Goal: Task Accomplishment & Management: Use online tool/utility

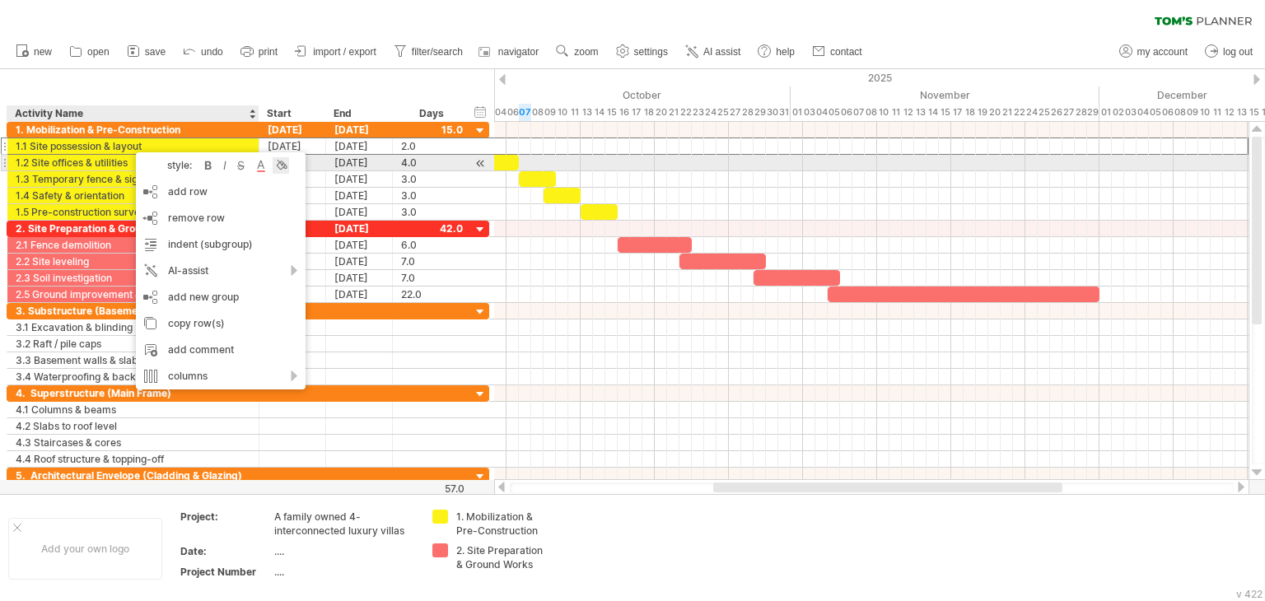
click at [285, 165] on div at bounding box center [280, 165] width 16 height 16
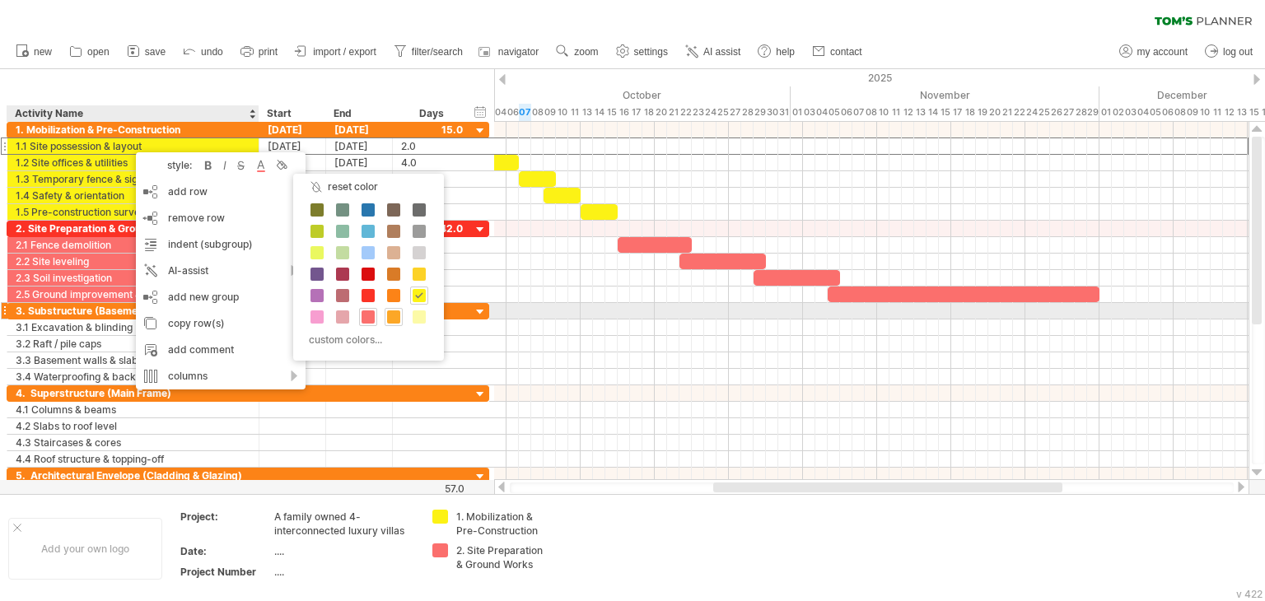
click at [394, 314] on span at bounding box center [393, 316] width 13 height 13
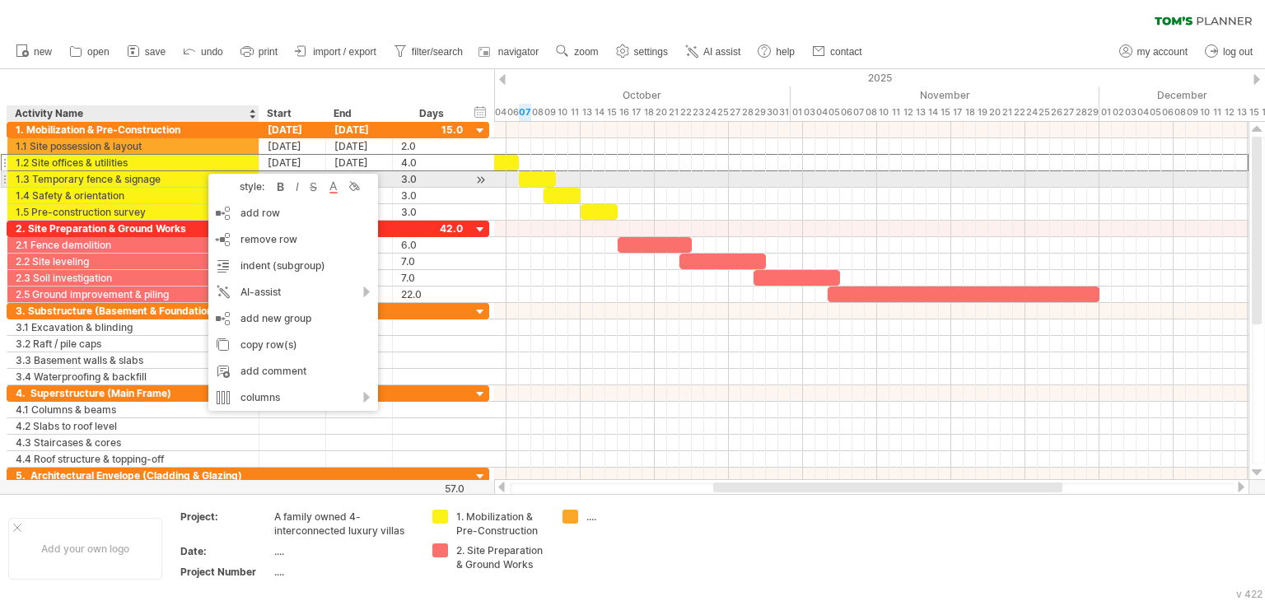
click at [352, 175] on div "style: bold italic strikethrough text color background color" at bounding box center [293, 187] width 170 height 26
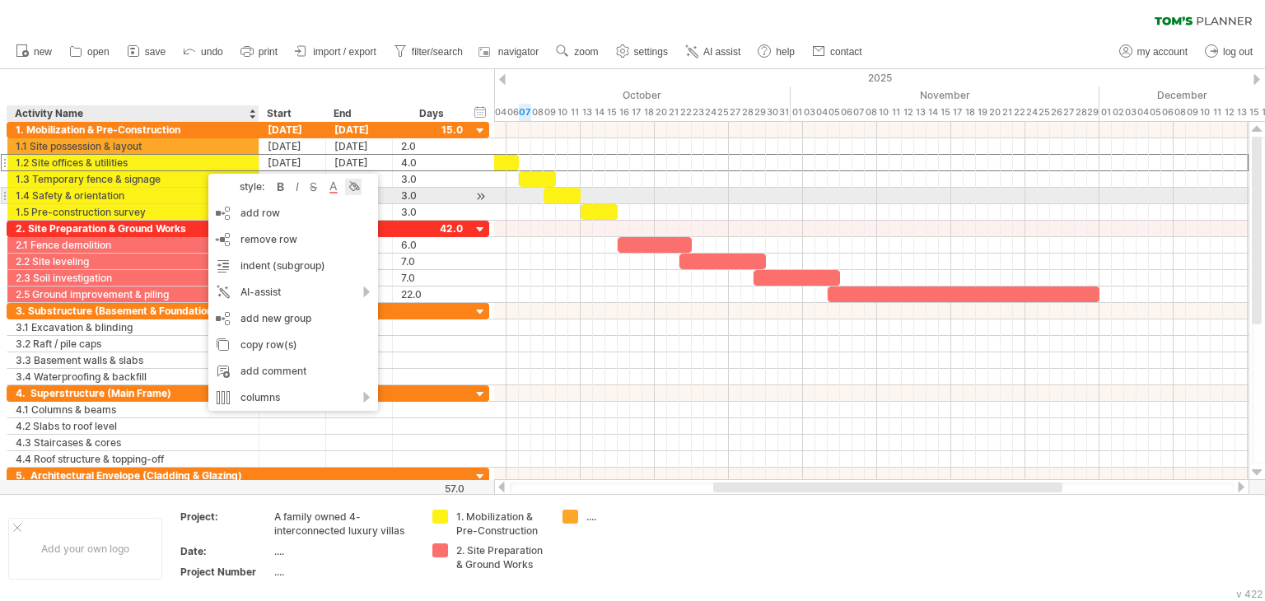
click at [346, 191] on div at bounding box center [353, 187] width 16 height 16
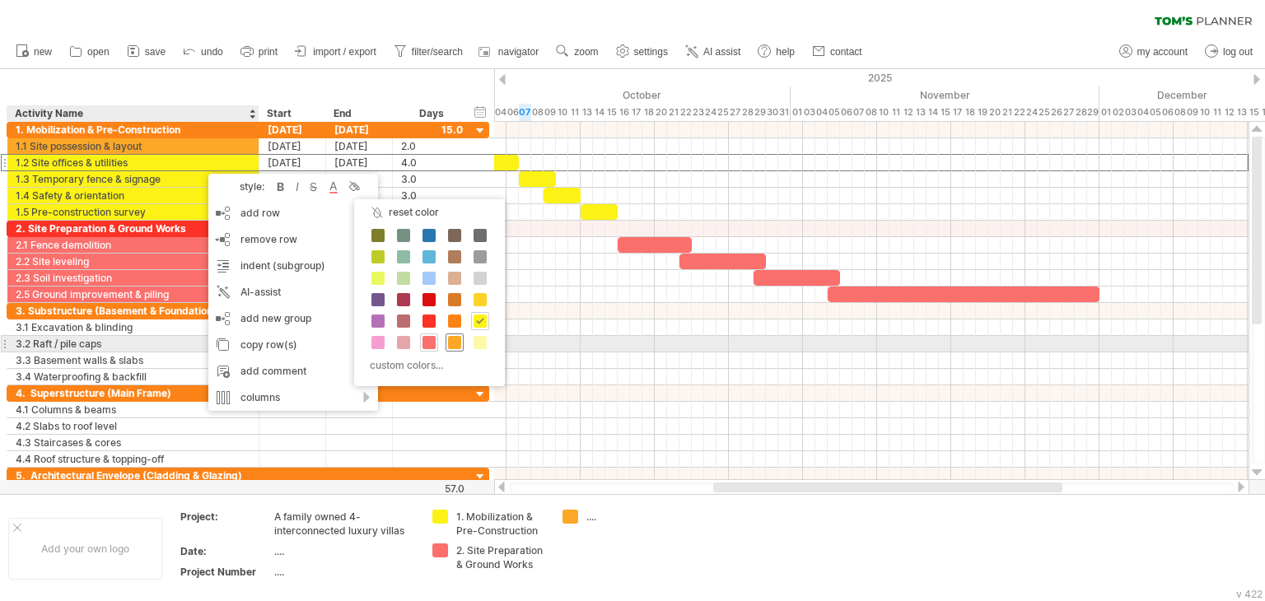
click at [449, 344] on span at bounding box center [454, 342] width 13 height 13
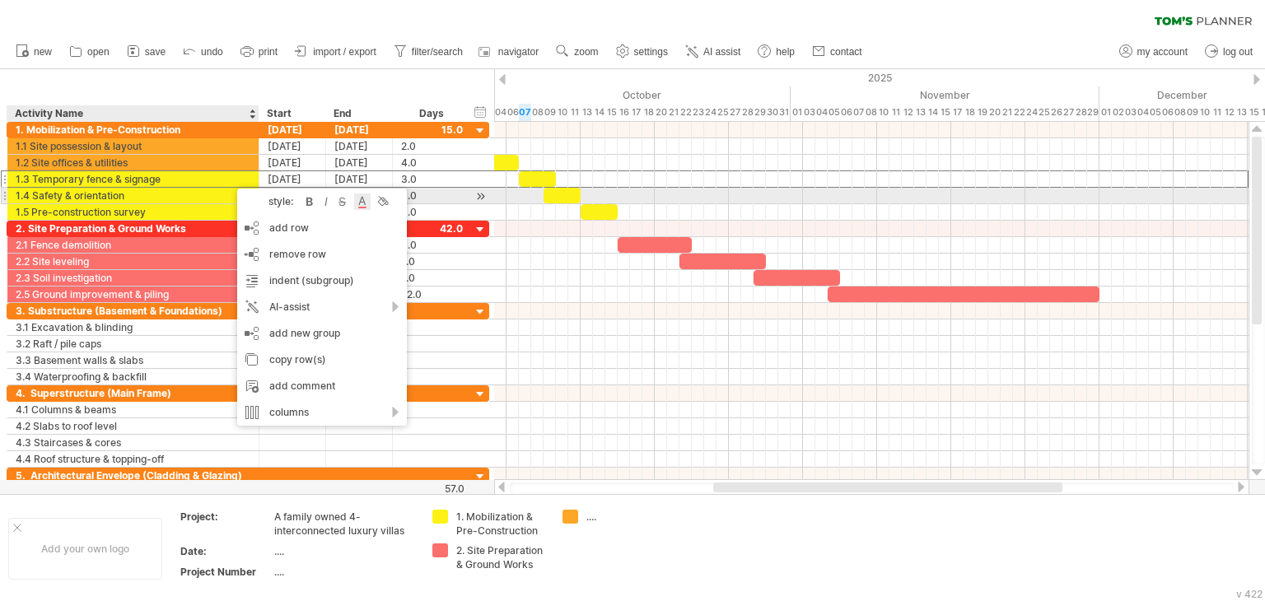
click at [361, 193] on div at bounding box center [362, 201] width 16 height 16
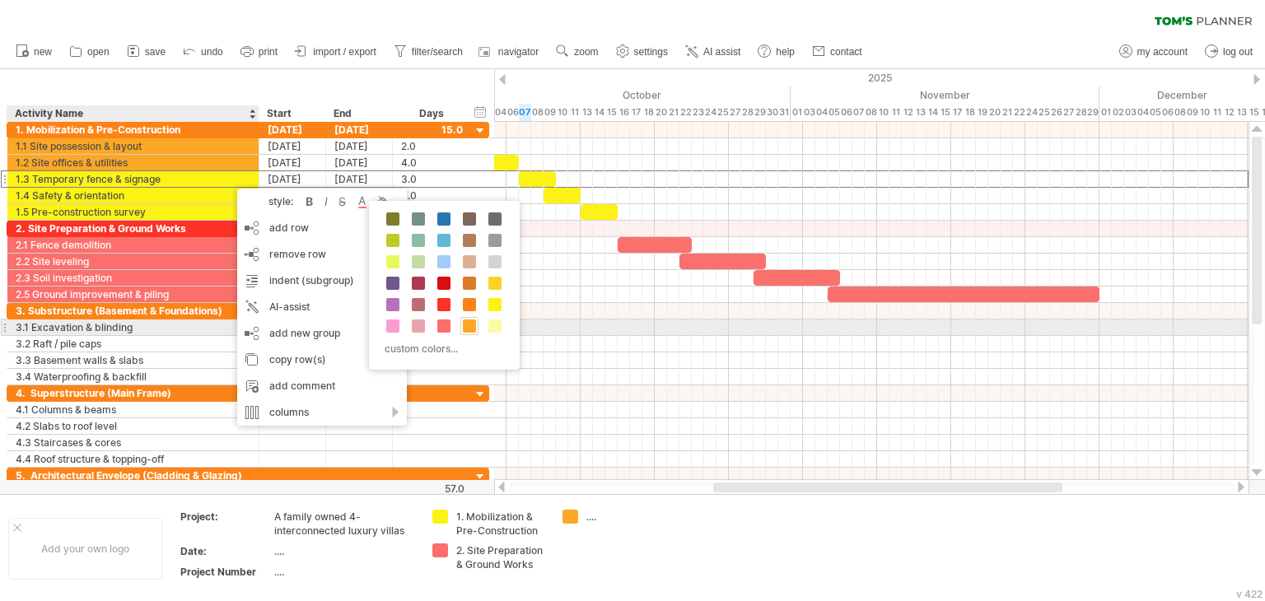
click at [468, 327] on span at bounding box center [469, 325] width 13 height 13
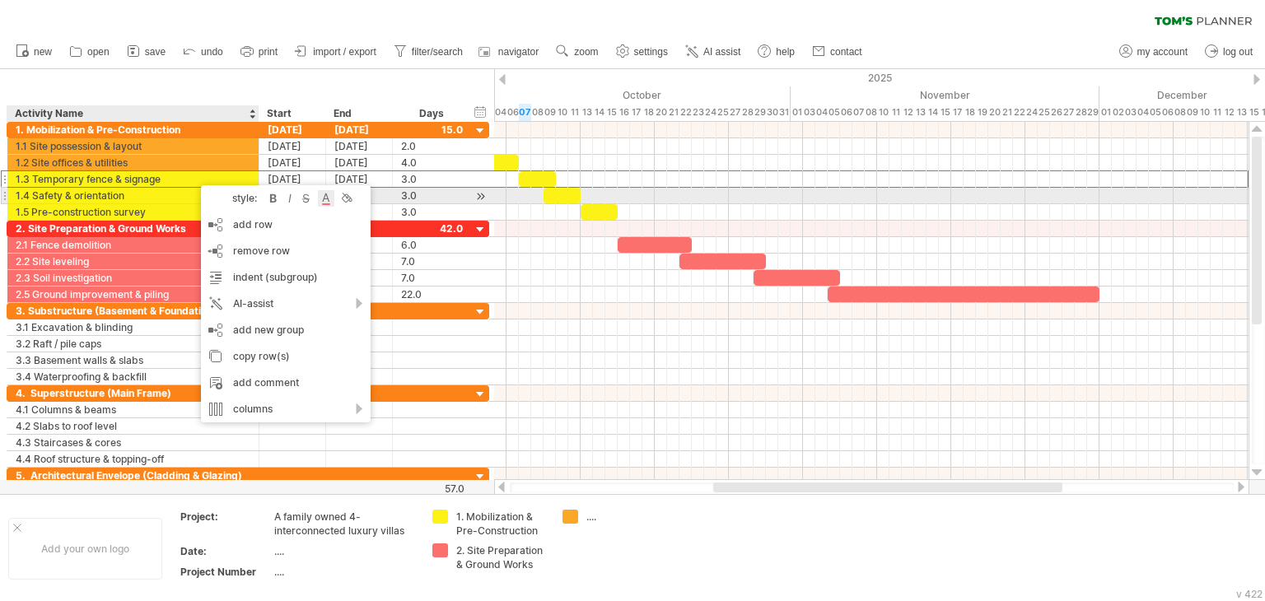
click at [324, 199] on div at bounding box center [326, 198] width 16 height 16
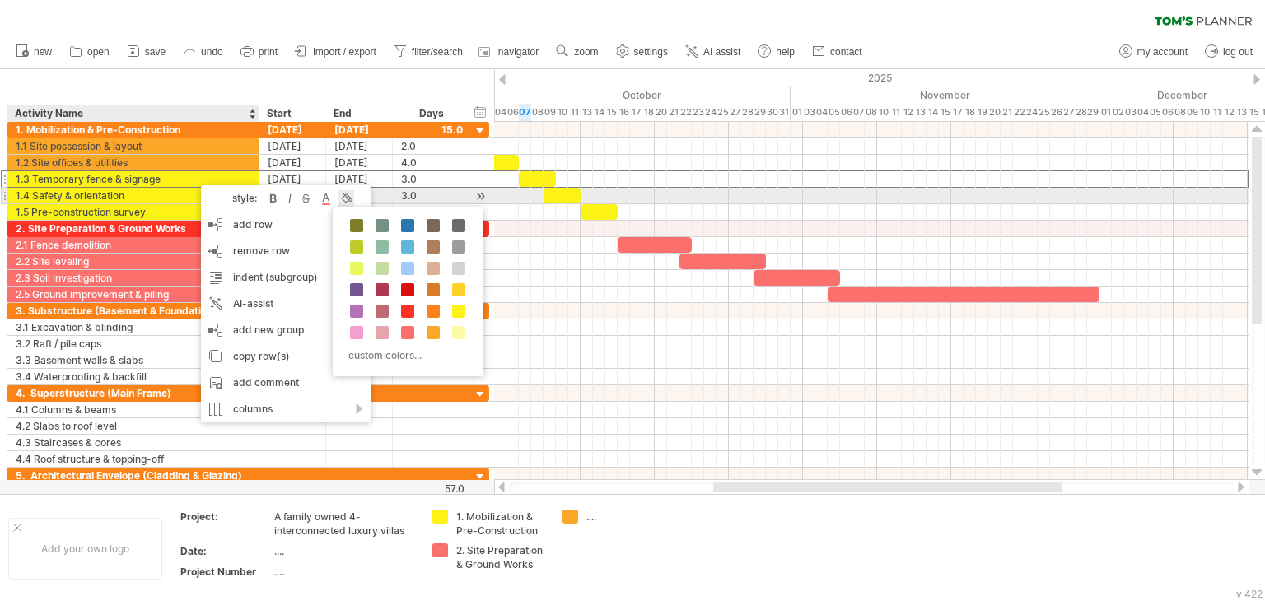
click at [339, 195] on div at bounding box center [346, 198] width 16 height 16
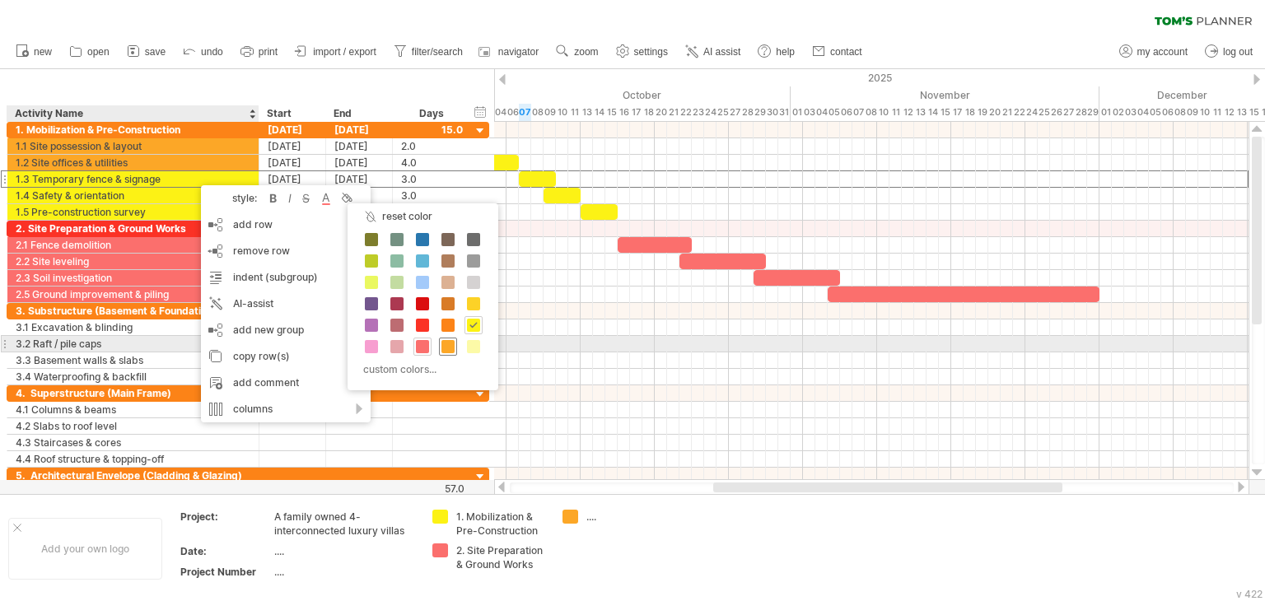
click at [439, 349] on div at bounding box center [448, 347] width 18 height 18
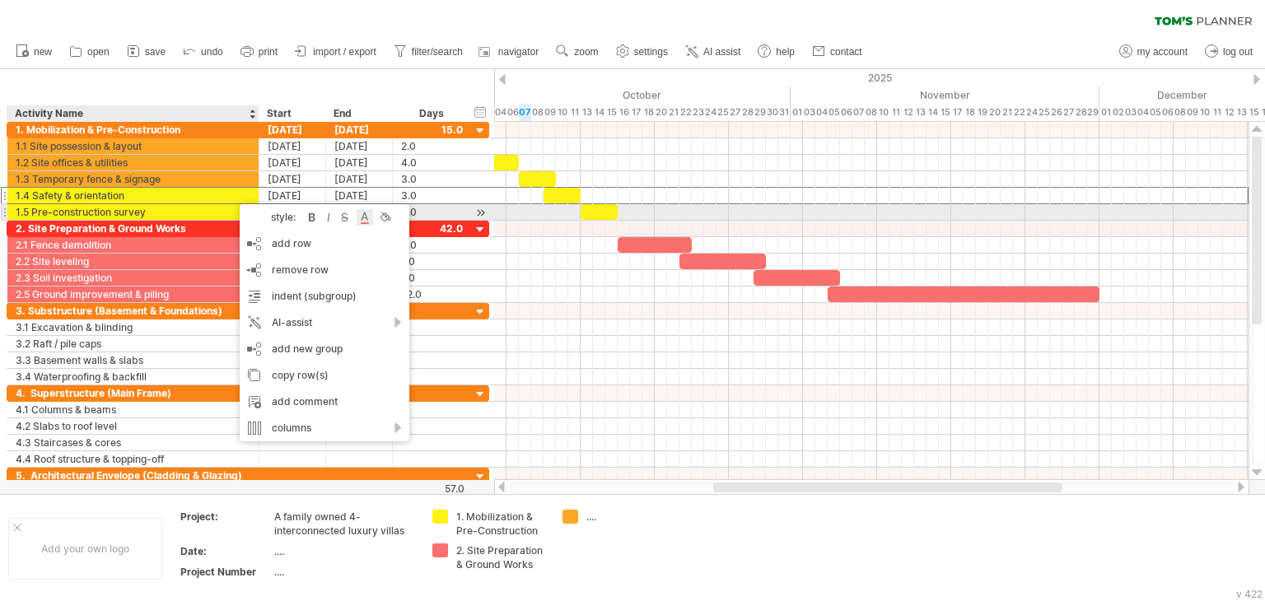
click at [361, 217] on div at bounding box center [364, 217] width 16 height 16
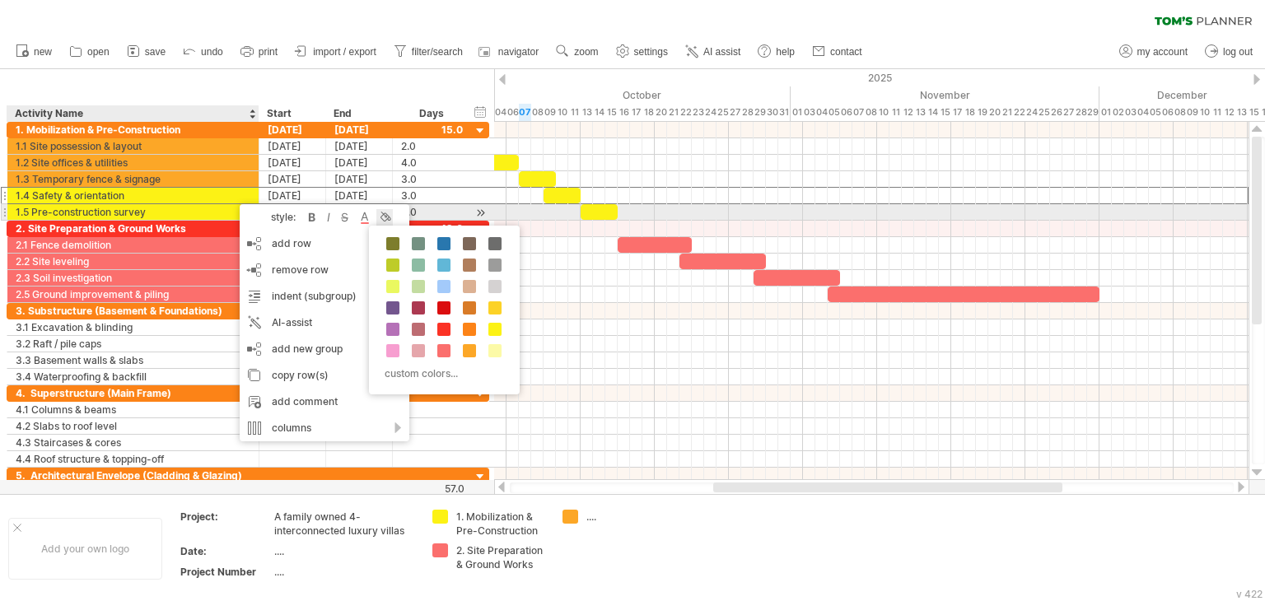
click at [384, 214] on div at bounding box center [384, 217] width 16 height 16
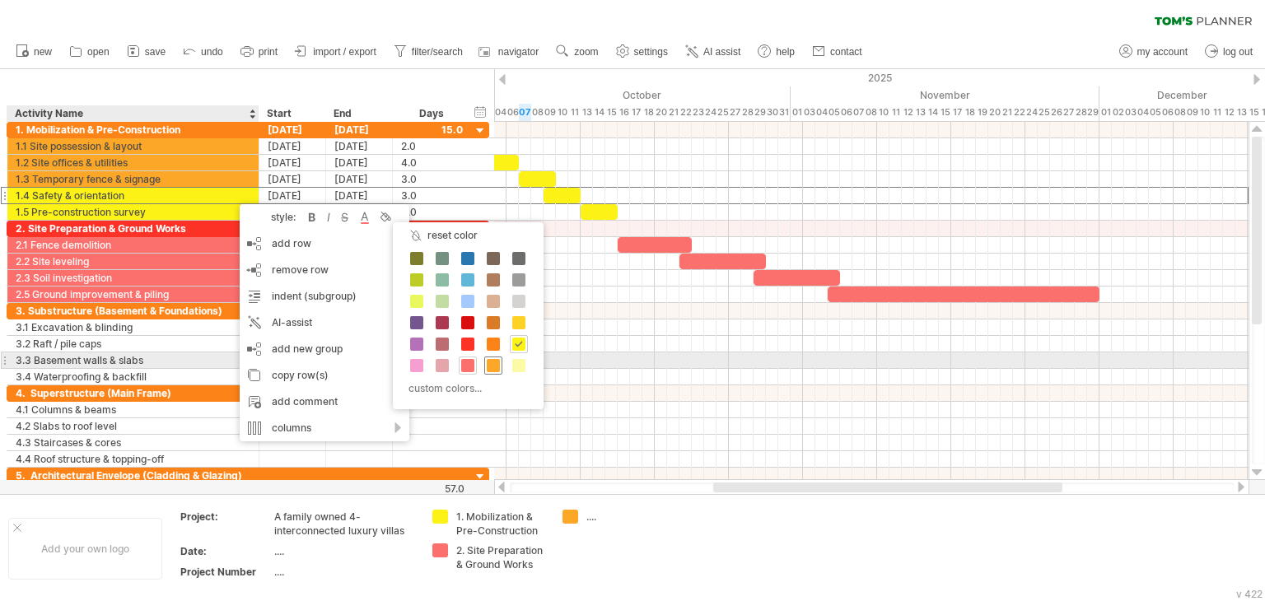
drag, startPoint x: 495, startPoint y: 366, endPoint x: 493, endPoint y: 355, distance: 11.6
click at [496, 366] on span at bounding box center [493, 365] width 13 height 13
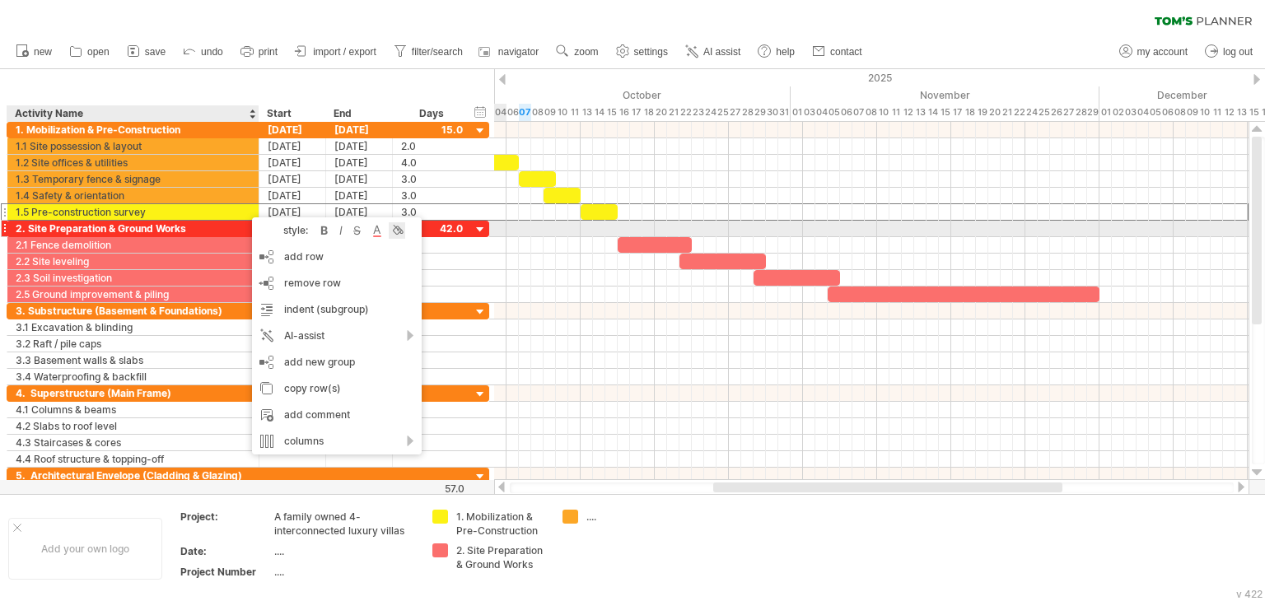
click at [398, 229] on div at bounding box center [397, 230] width 16 height 16
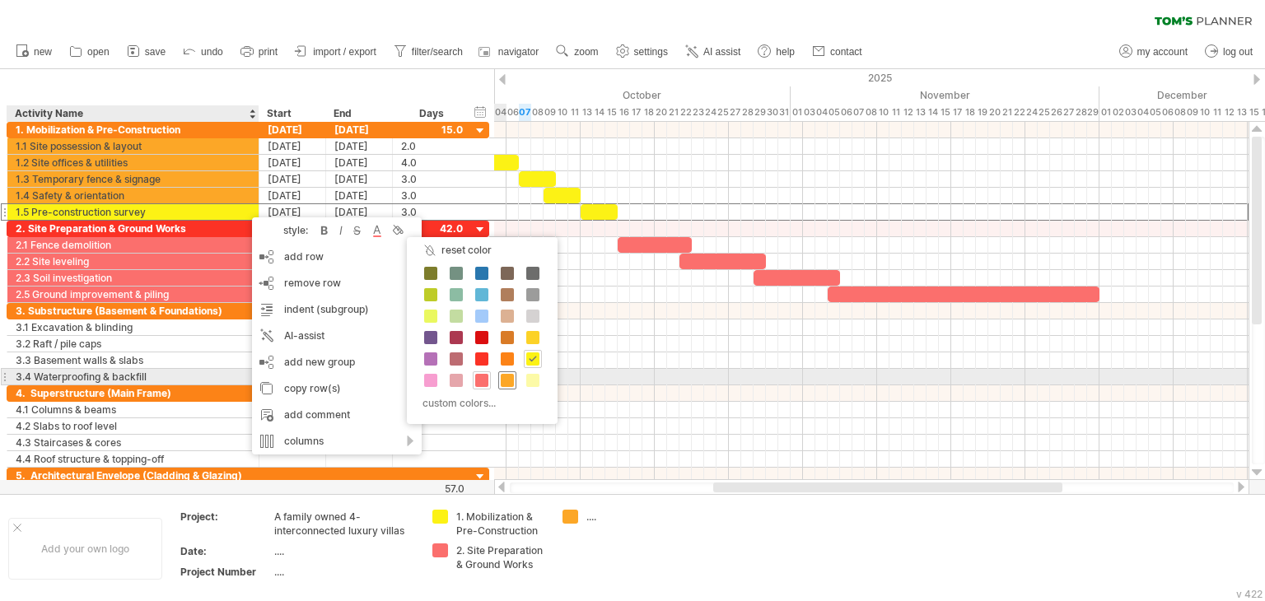
click at [501, 380] on span at bounding box center [507, 380] width 13 height 13
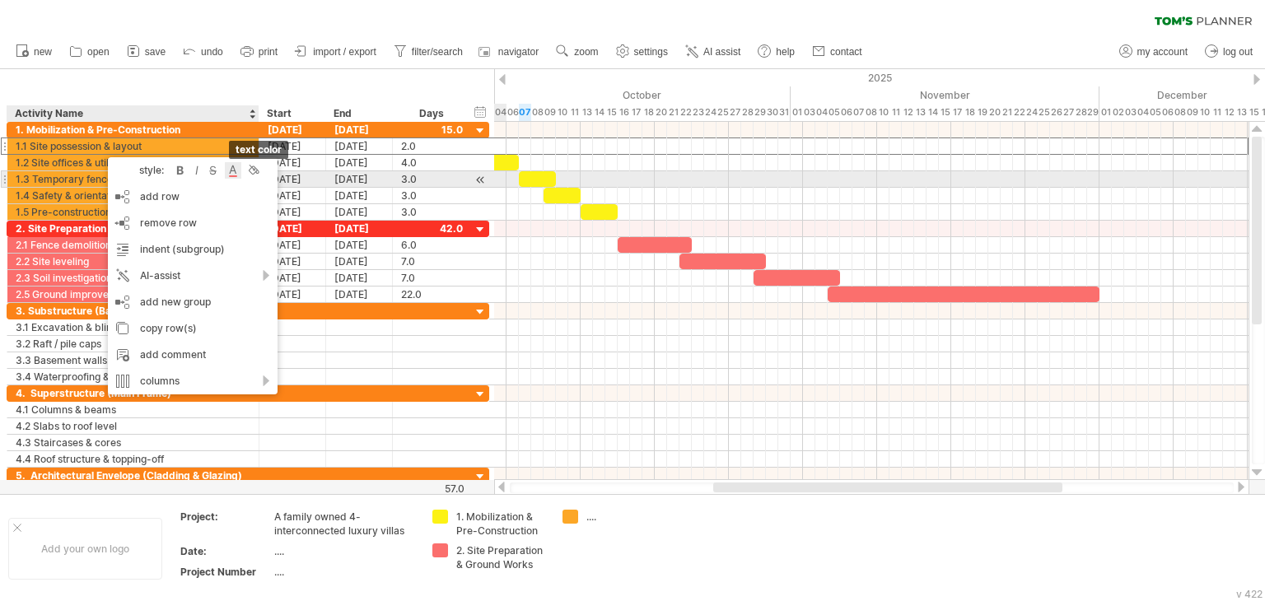
click at [234, 172] on div at bounding box center [233, 170] width 16 height 16
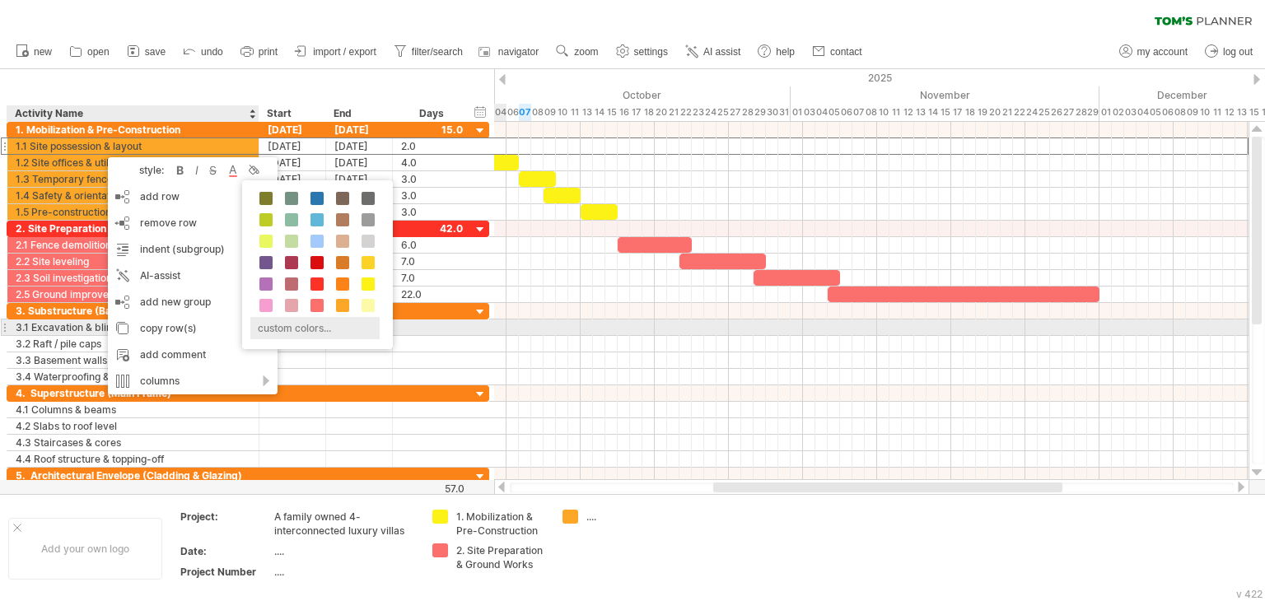
click at [359, 331] on div "custom colors..." at bounding box center [314, 328] width 129 height 22
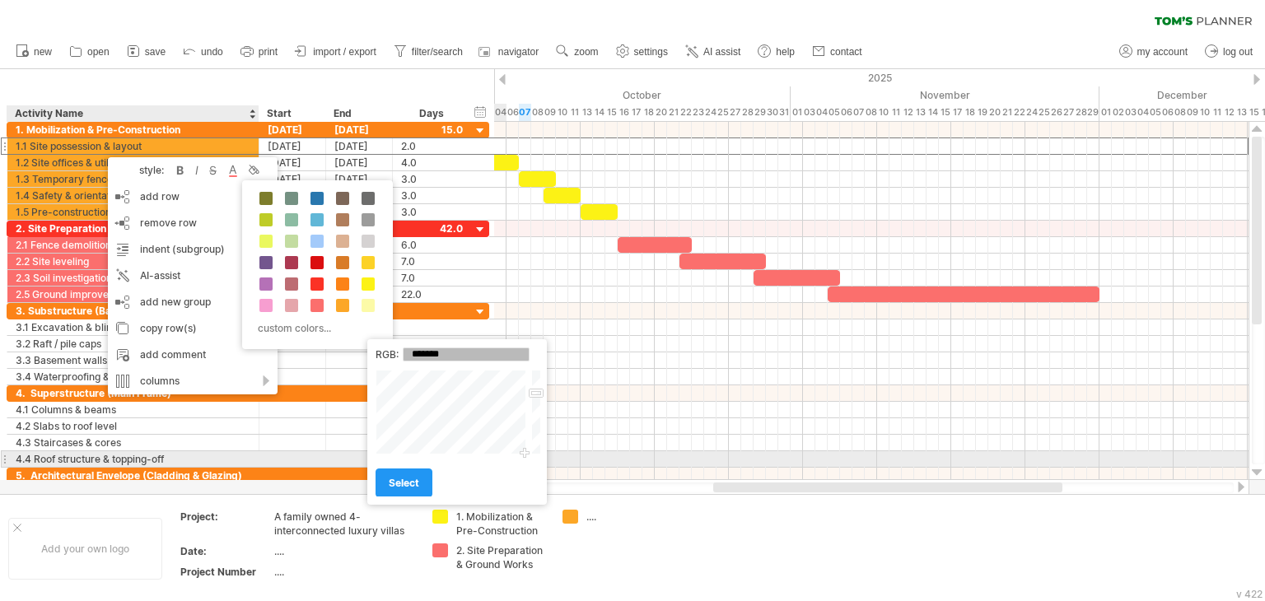
click at [529, 461] on div "RGB: ******* Close select" at bounding box center [456, 421] width 179 height 165
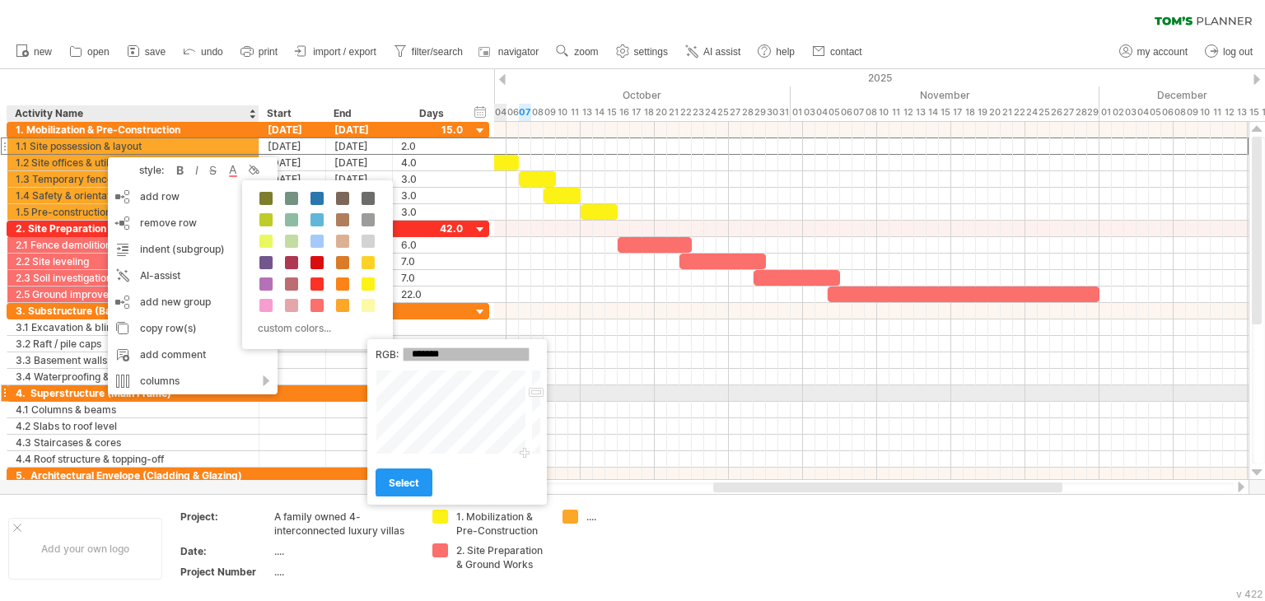
type input "*******"
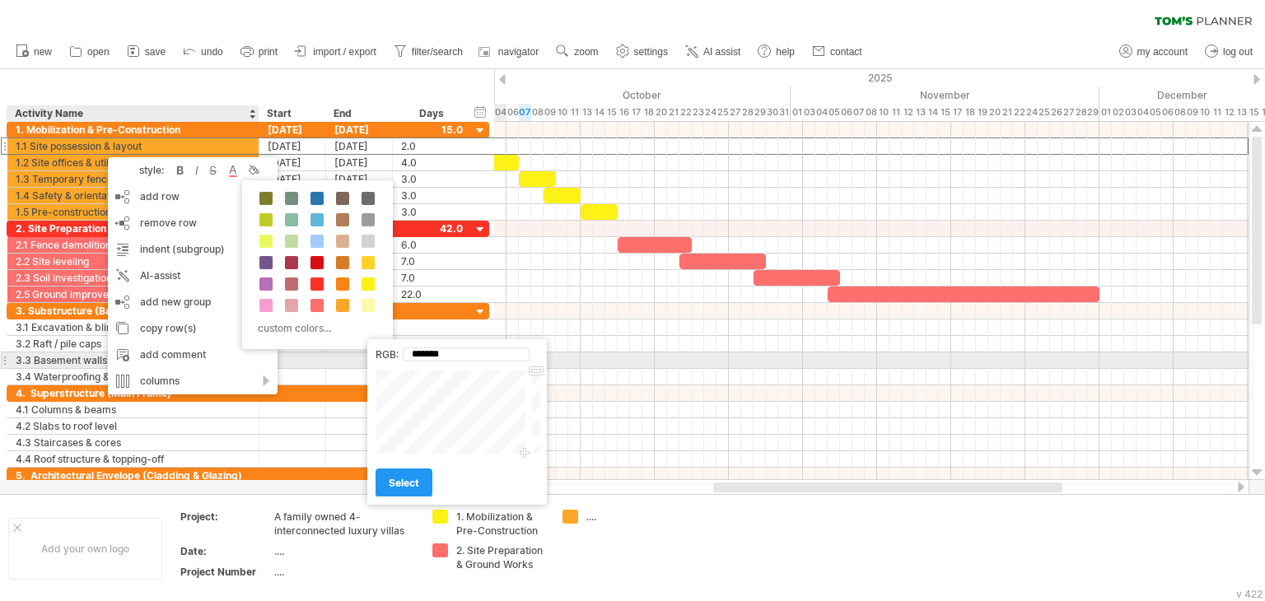
drag, startPoint x: 533, startPoint y: 394, endPoint x: 528, endPoint y: 352, distance: 42.4
click at [528, 352] on div "RGB: ******* Close select" at bounding box center [456, 421] width 179 height 165
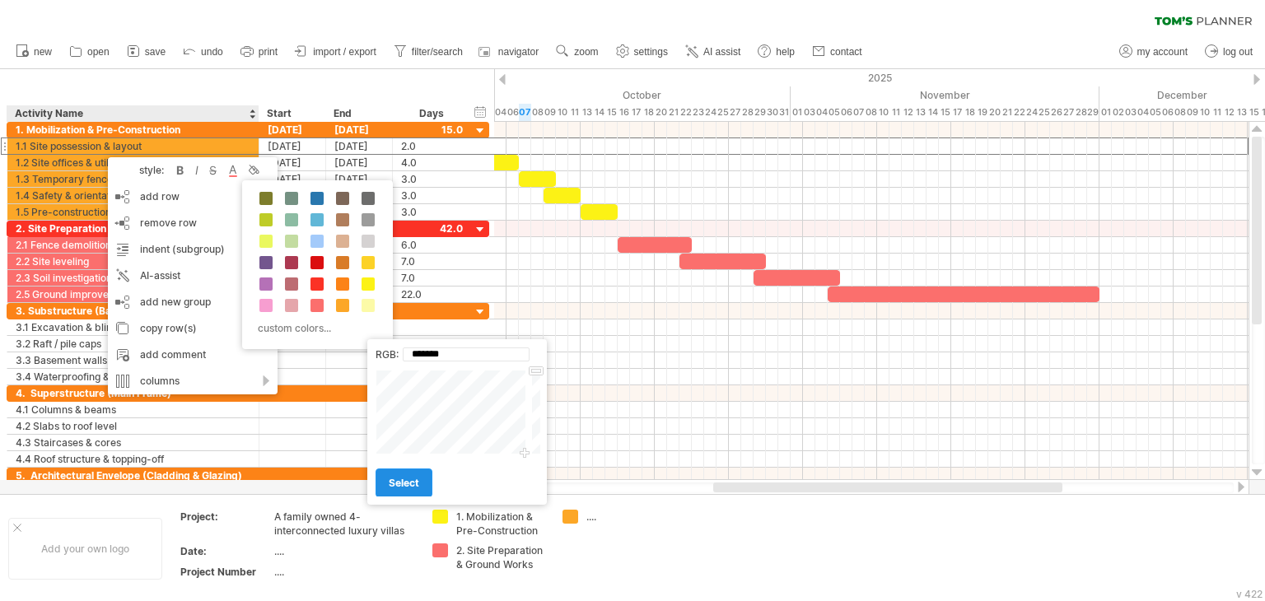
click at [406, 491] on link "select" at bounding box center [403, 482] width 57 height 29
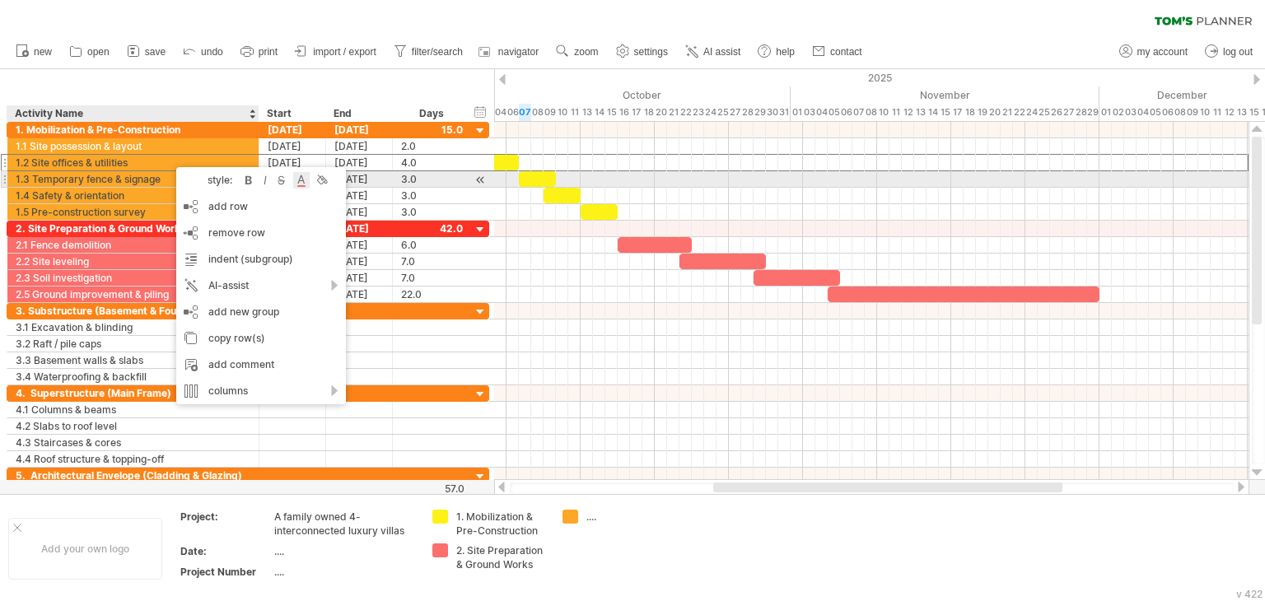
click at [306, 180] on div at bounding box center [301, 180] width 16 height 16
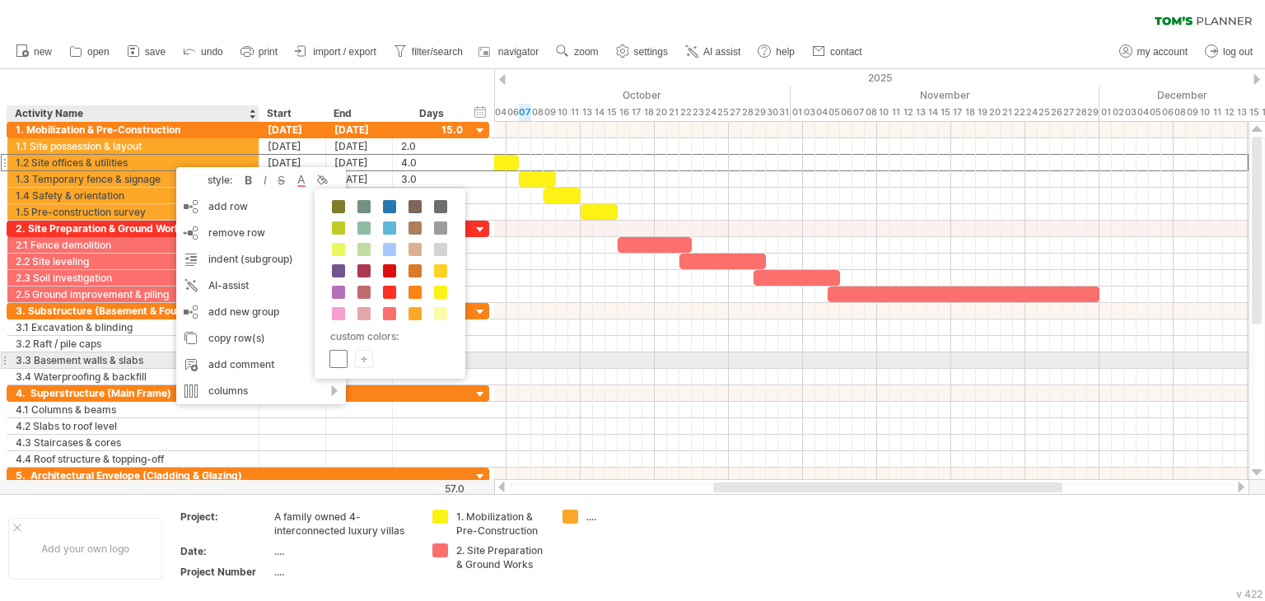
click at [334, 360] on span at bounding box center [338, 358] width 13 height 13
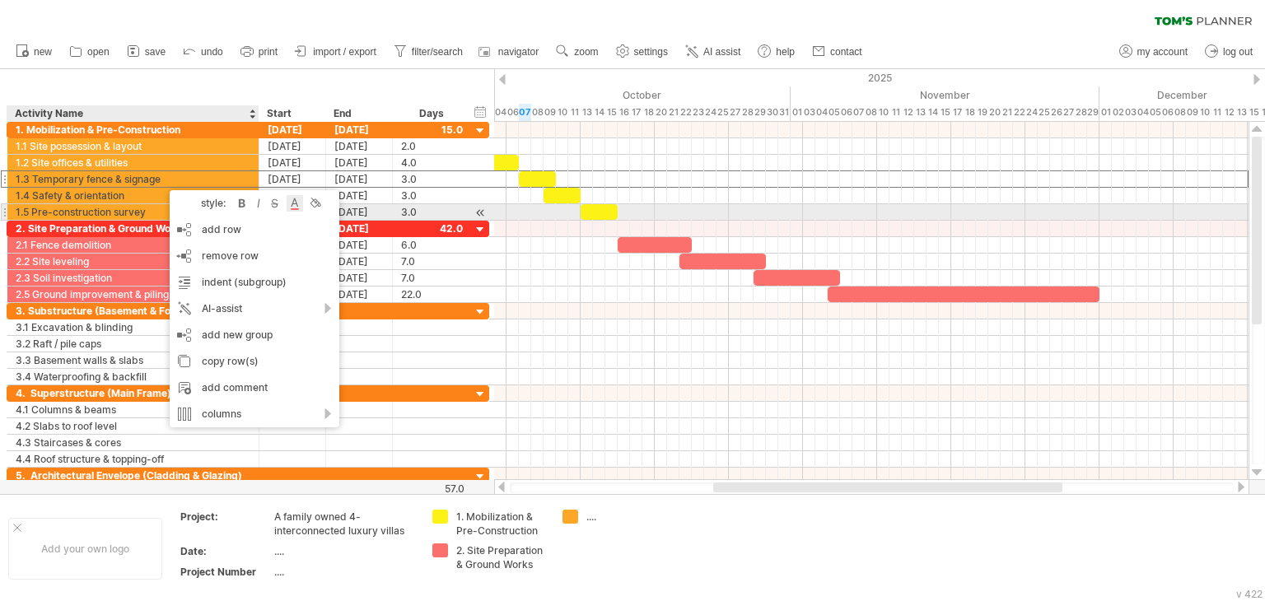
click at [288, 211] on div at bounding box center [294, 203] width 16 height 16
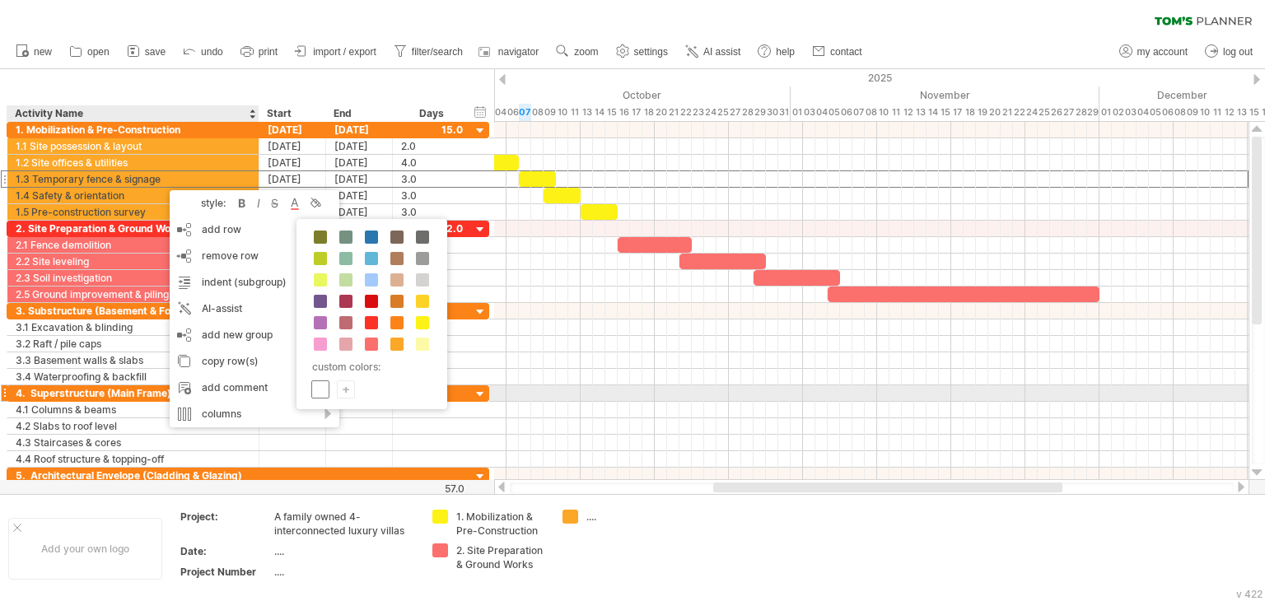
click at [319, 393] on span at bounding box center [320, 389] width 13 height 13
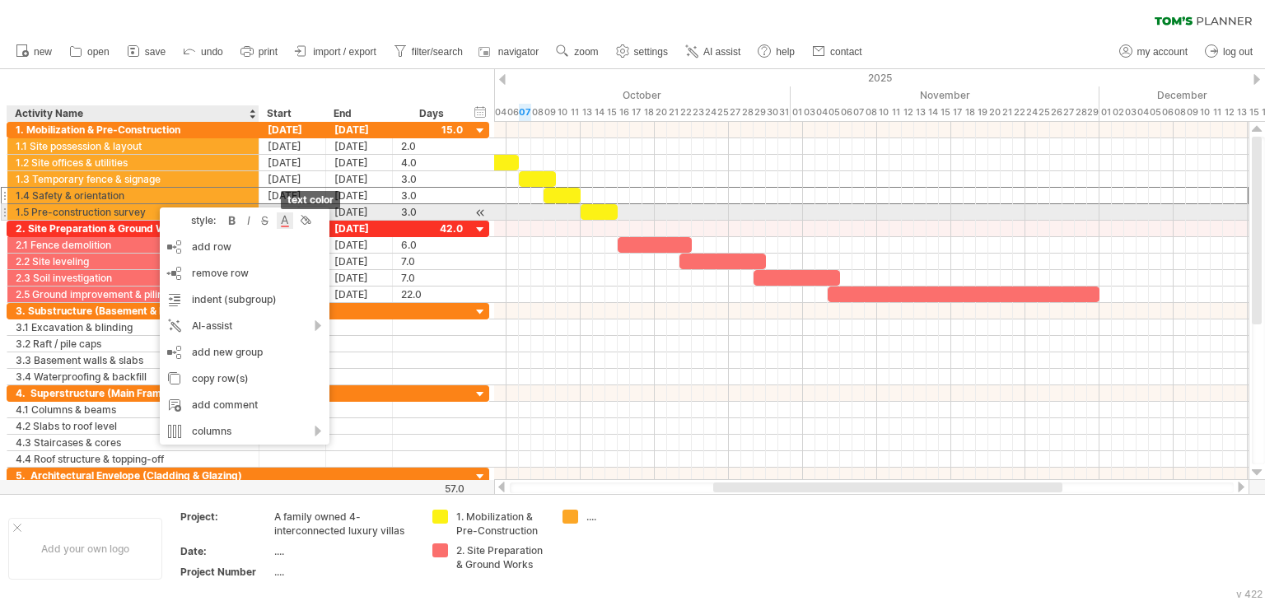
click at [282, 219] on div at bounding box center [285, 220] width 16 height 16
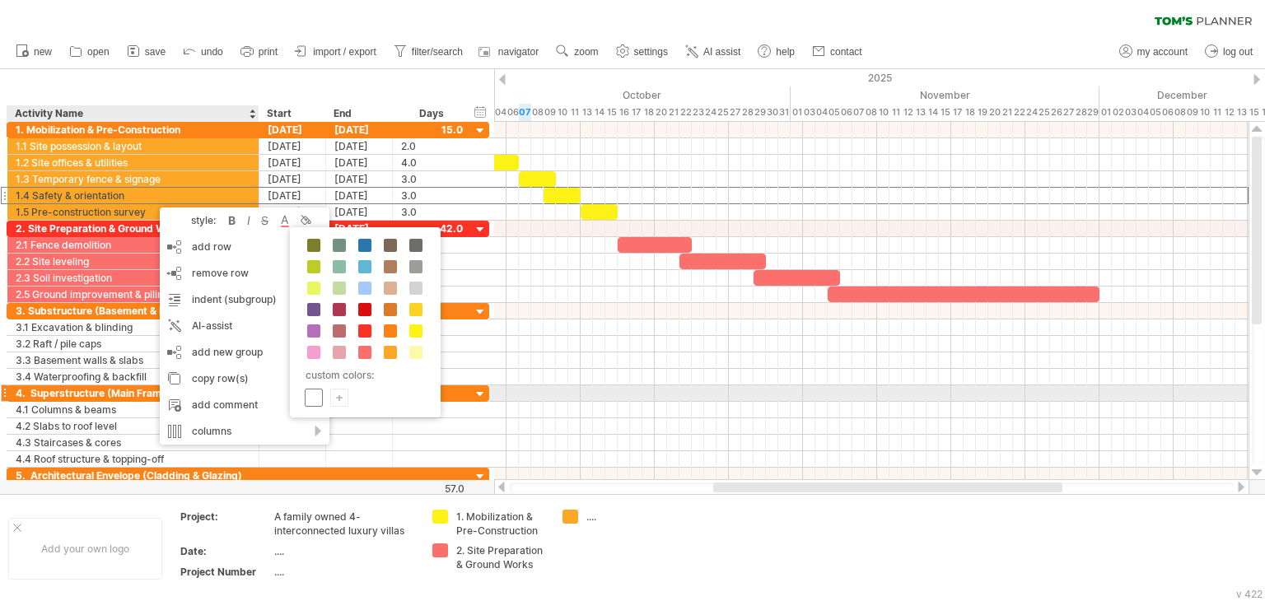
click at [319, 395] on span at bounding box center [313, 397] width 13 height 13
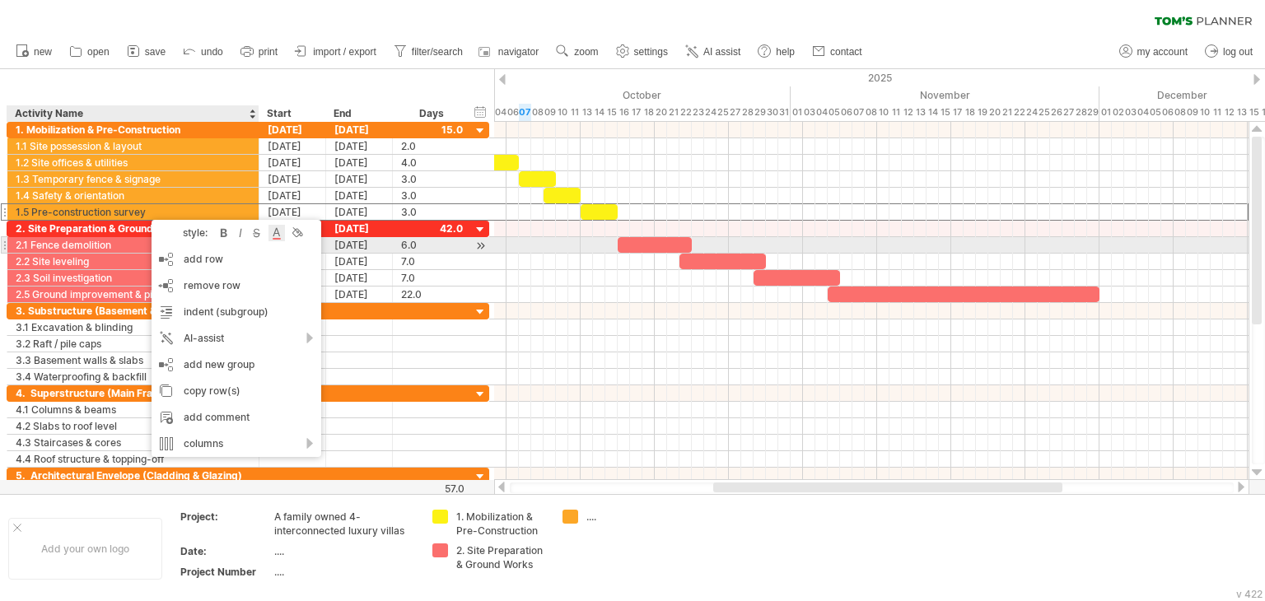
click at [276, 238] on div at bounding box center [276, 233] width 16 height 16
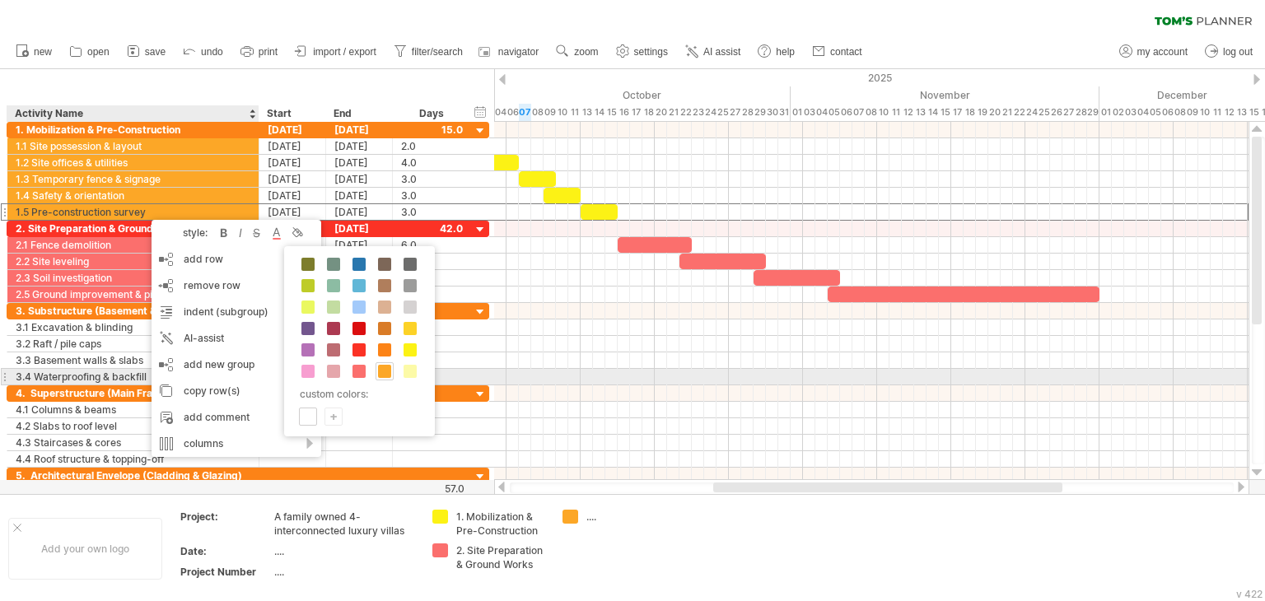
click at [382, 375] on span at bounding box center [384, 371] width 13 height 13
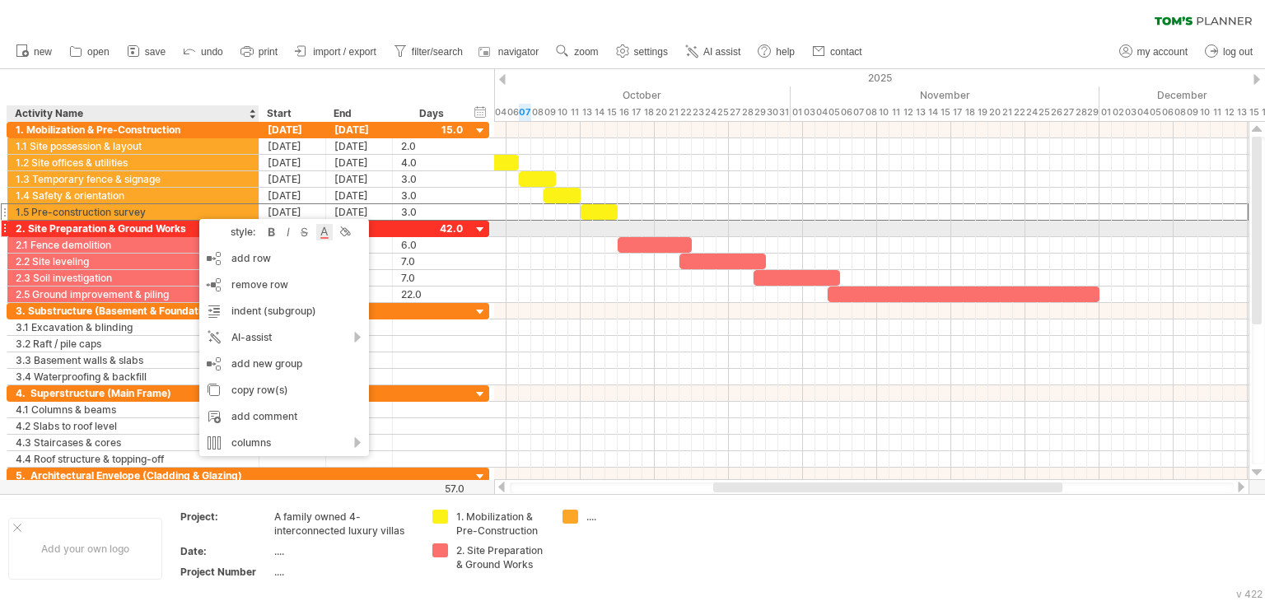
click at [327, 233] on div at bounding box center [324, 232] width 16 height 16
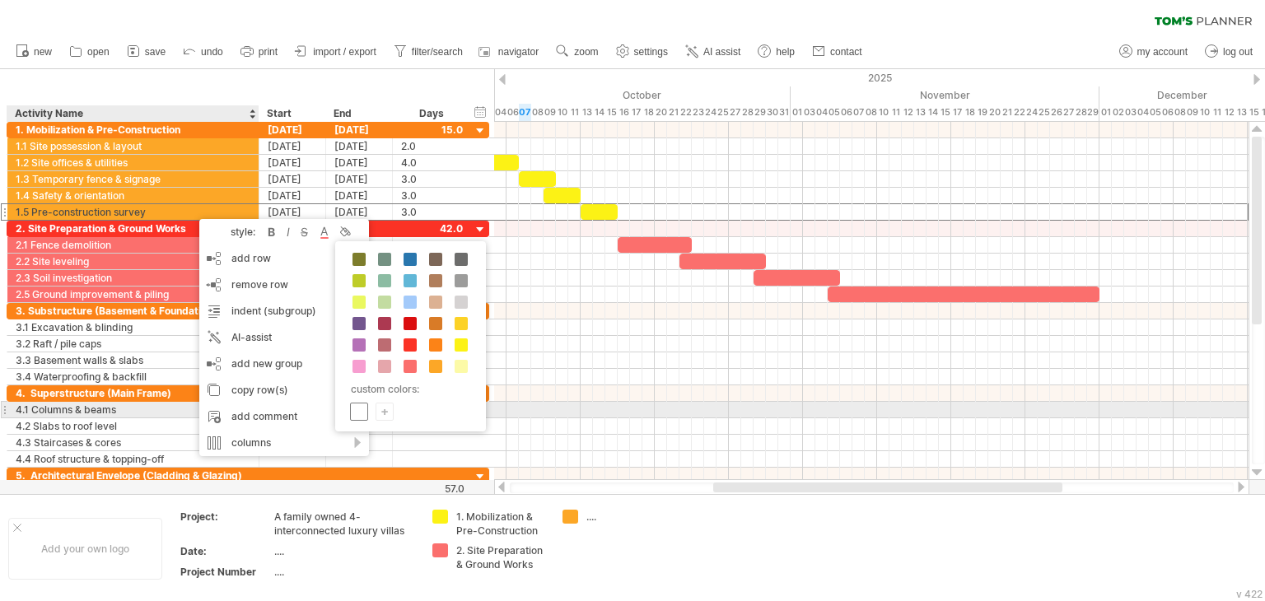
click at [356, 416] on span at bounding box center [358, 411] width 13 height 13
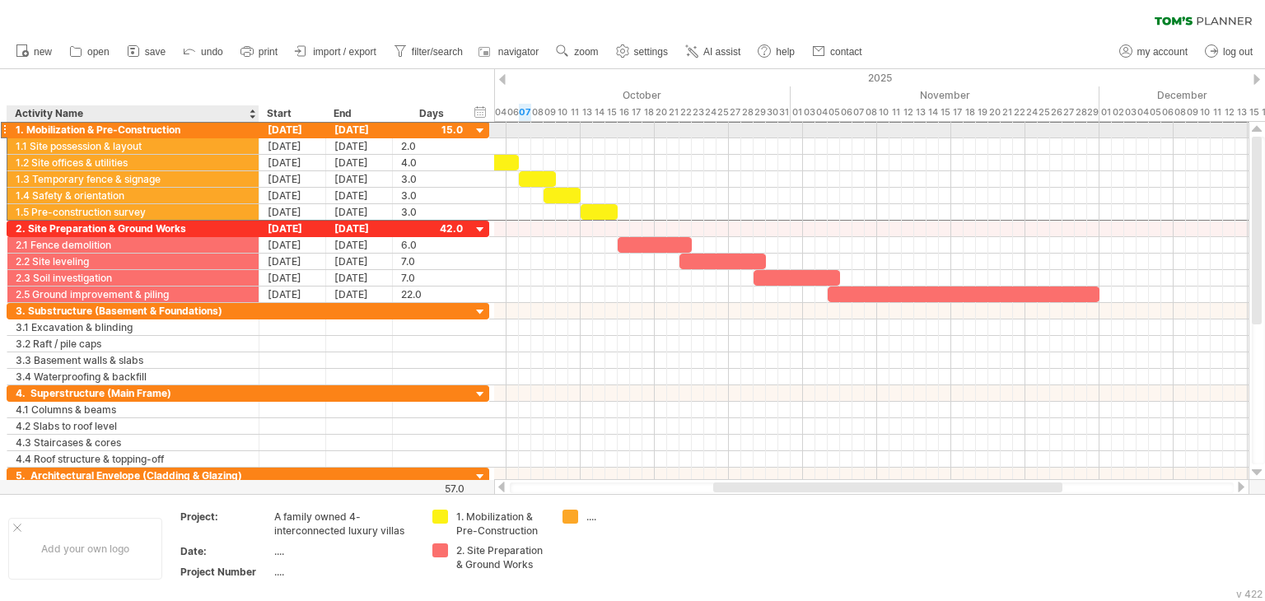
click at [154, 127] on div "1. Mobilization & Pre-Construction" at bounding box center [133, 130] width 235 height 16
click at [154, 127] on input "**********" at bounding box center [133, 130] width 235 height 16
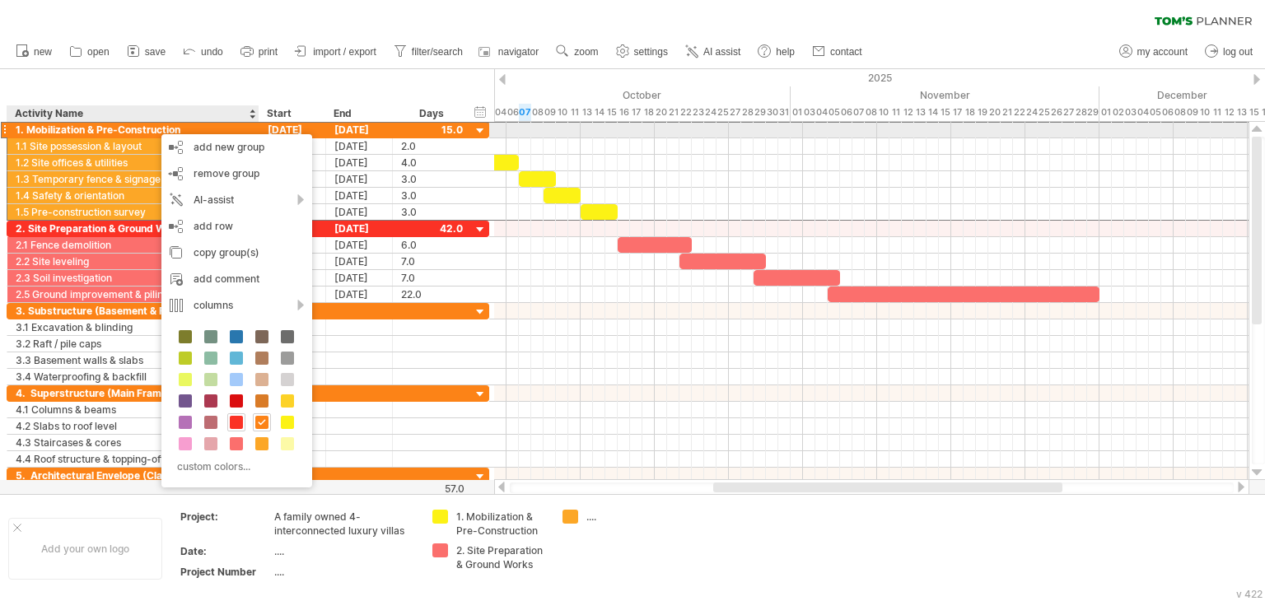
click at [148, 126] on div "1. Mobilization & Pre-Construction" at bounding box center [133, 130] width 235 height 16
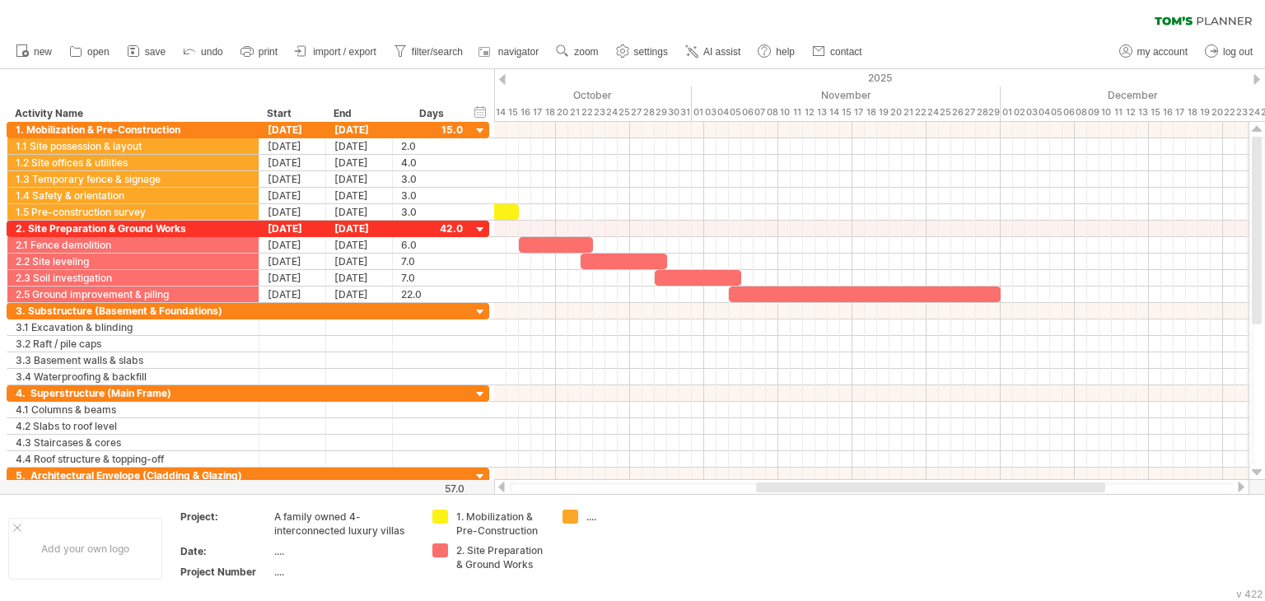
drag, startPoint x: 850, startPoint y: 491, endPoint x: 892, endPoint y: 482, distance: 43.8
click at [892, 482] on div at bounding box center [930, 487] width 349 height 10
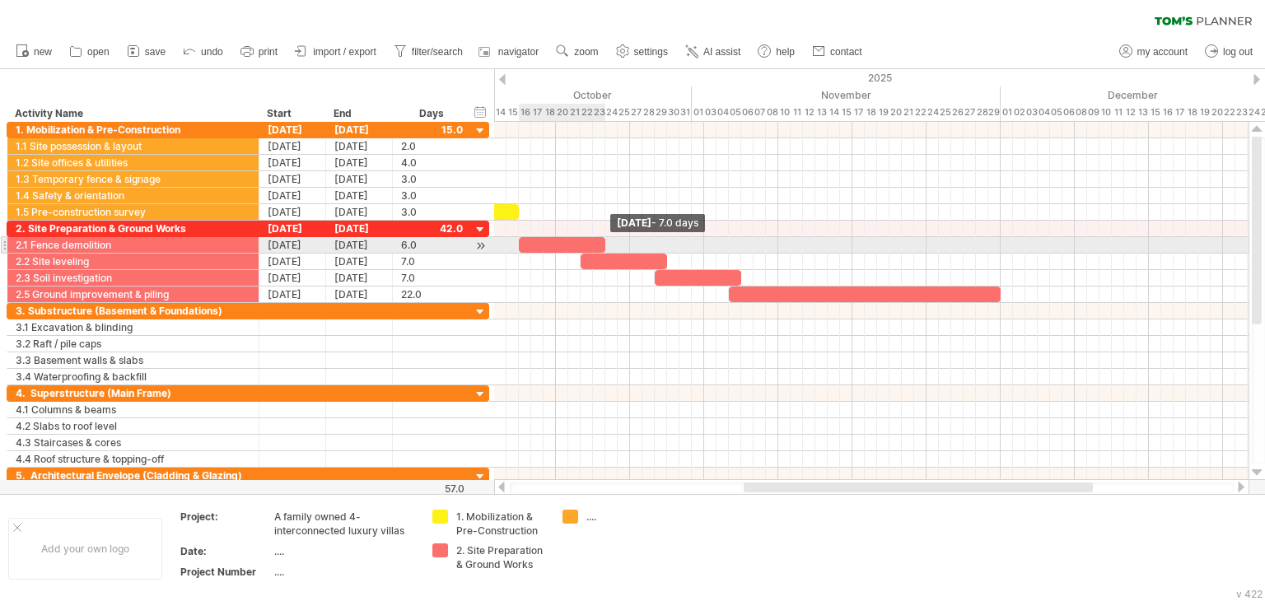
drag, startPoint x: 589, startPoint y: 241, endPoint x: 603, endPoint y: 241, distance: 13.2
click at [603, 241] on span at bounding box center [605, 245] width 7 height 16
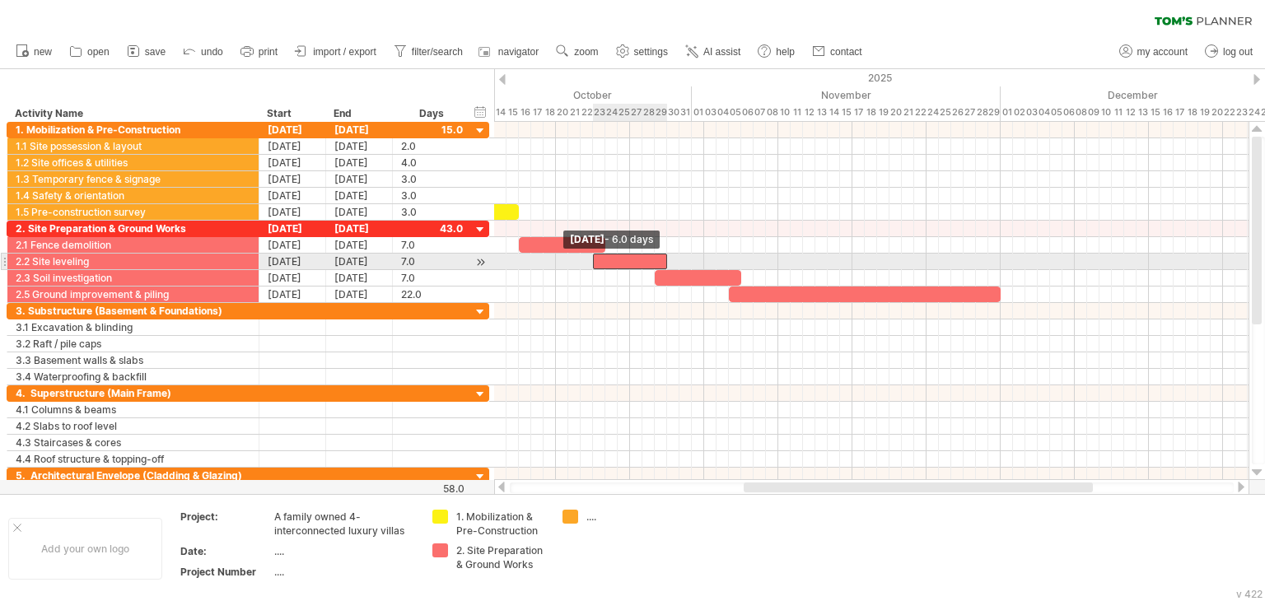
drag, startPoint x: 580, startPoint y: 259, endPoint x: 590, endPoint y: 256, distance: 11.2
click at [590, 256] on span at bounding box center [592, 262] width 7 height 16
drag, startPoint x: 592, startPoint y: 261, endPoint x: 606, endPoint y: 261, distance: 14.0
click at [606, 261] on span at bounding box center [605, 262] width 7 height 16
click at [605, 259] on span at bounding box center [605, 262] width 7 height 16
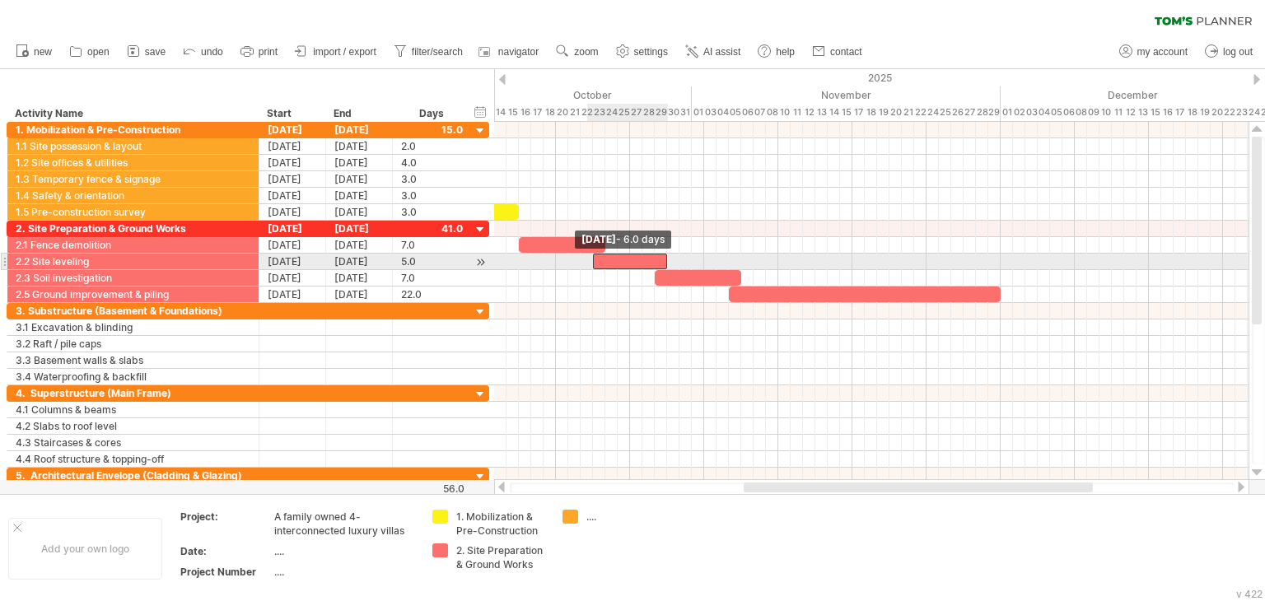
drag, startPoint x: 605, startPoint y: 259, endPoint x: 590, endPoint y: 260, distance: 14.9
click at [590, 260] on span at bounding box center [592, 262] width 7 height 16
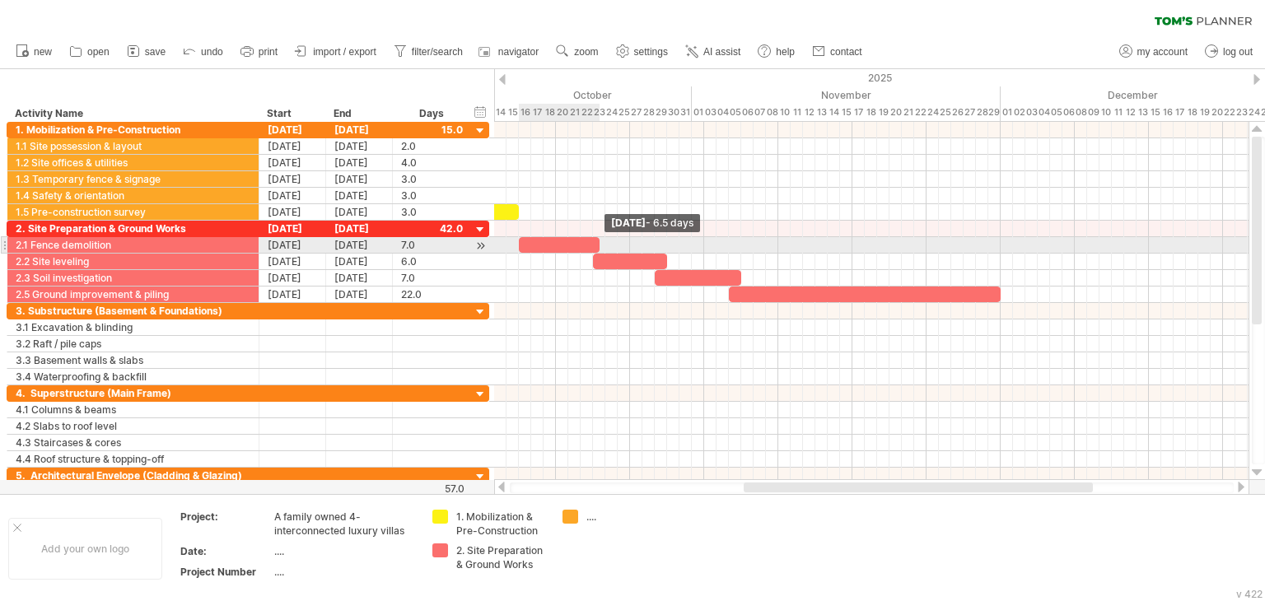
drag, startPoint x: 605, startPoint y: 241, endPoint x: 598, endPoint y: 248, distance: 9.9
click at [598, 248] on span at bounding box center [599, 245] width 7 height 16
click at [603, 245] on span at bounding box center [605, 245] width 7 height 16
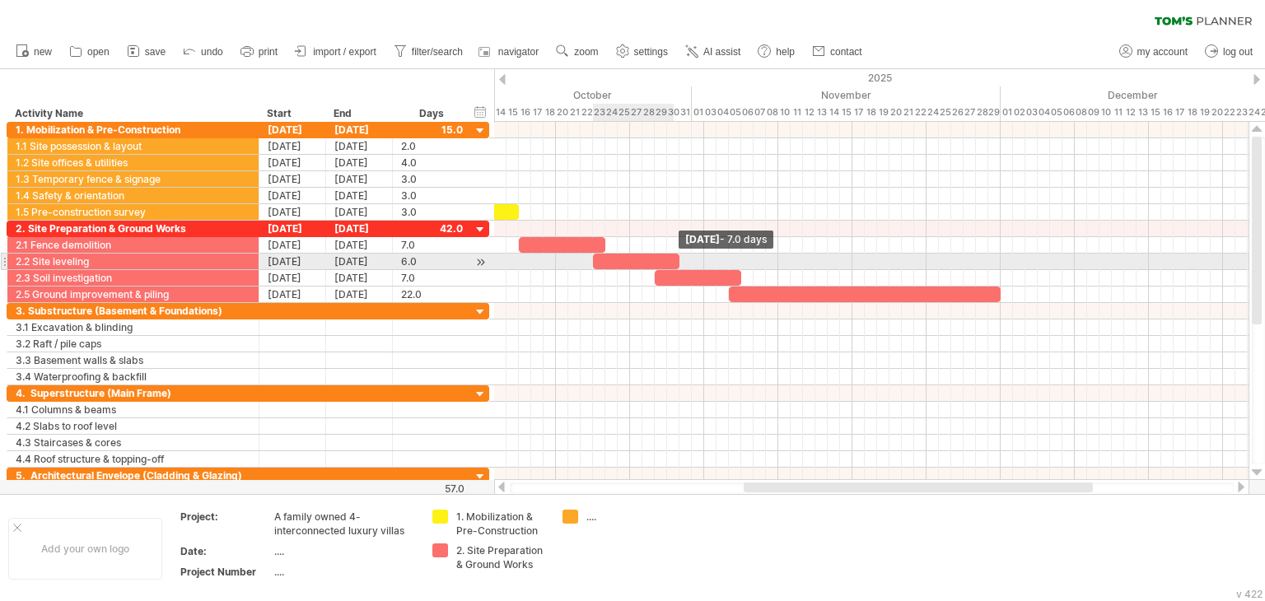
drag, startPoint x: 665, startPoint y: 264, endPoint x: 675, endPoint y: 262, distance: 10.2
click at [675, 262] on div at bounding box center [636, 262] width 86 height 16
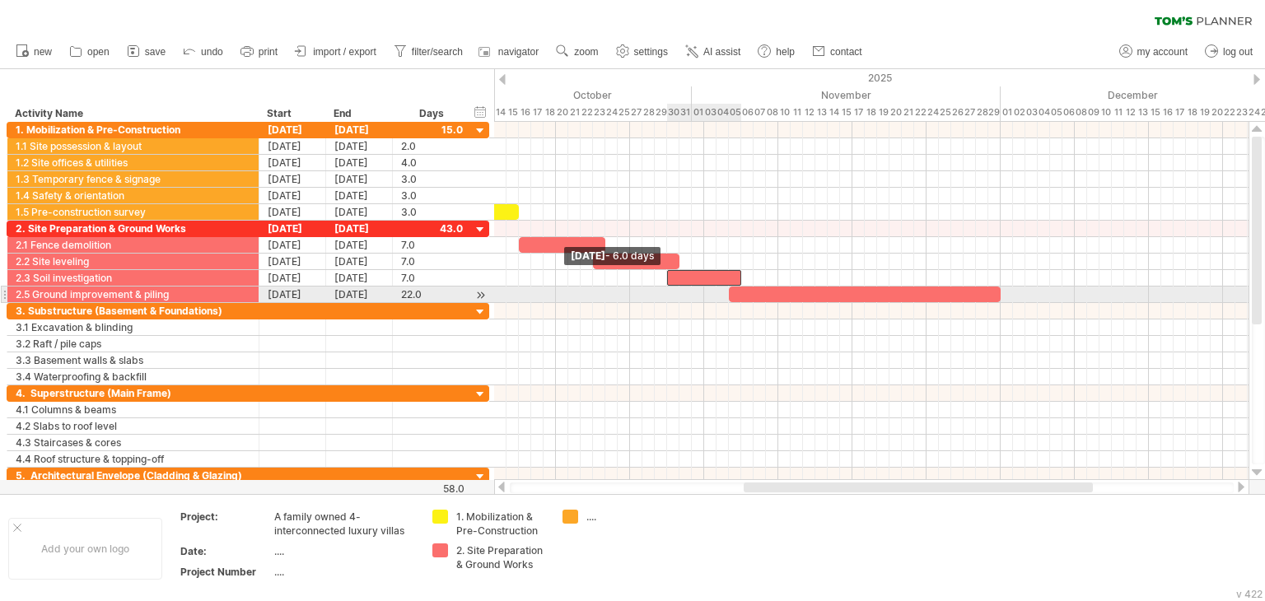
drag, startPoint x: 654, startPoint y: 275, endPoint x: 666, endPoint y: 288, distance: 17.5
click at [666, 288] on div "[DATE] - 7.0 days [DATE] - 6.0 days" at bounding box center [871, 301] width 754 height 358
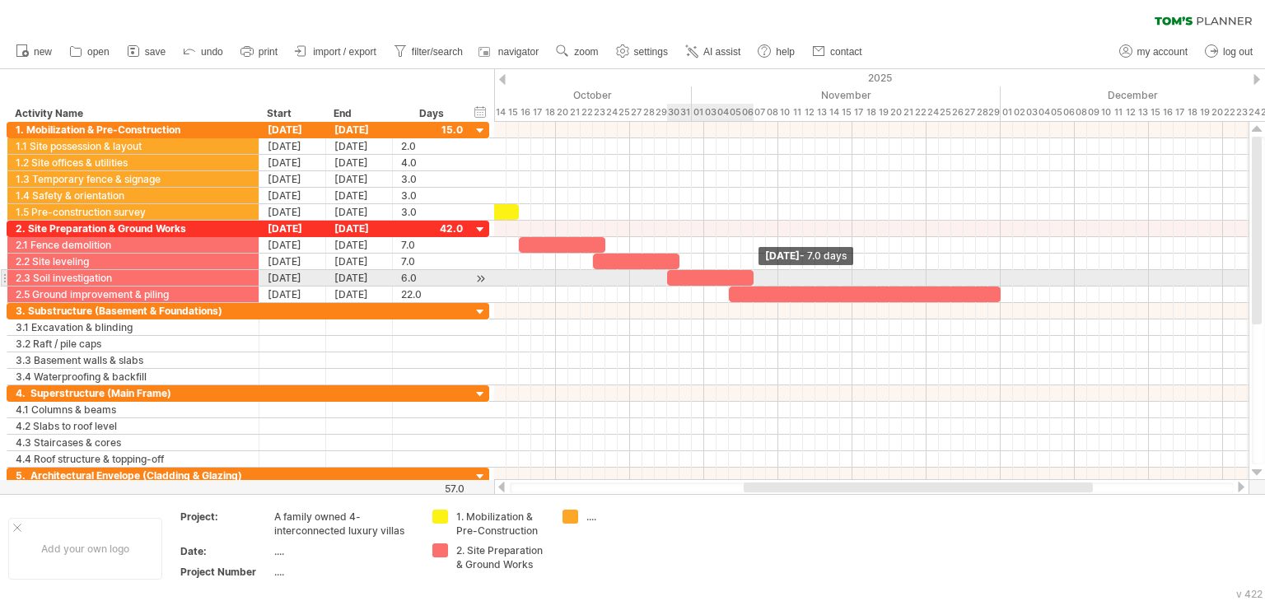
drag, startPoint x: 738, startPoint y: 278, endPoint x: 751, endPoint y: 282, distance: 12.8
click at [751, 282] on span at bounding box center [753, 278] width 7 height 16
click at [751, 276] on span at bounding box center [753, 278] width 7 height 16
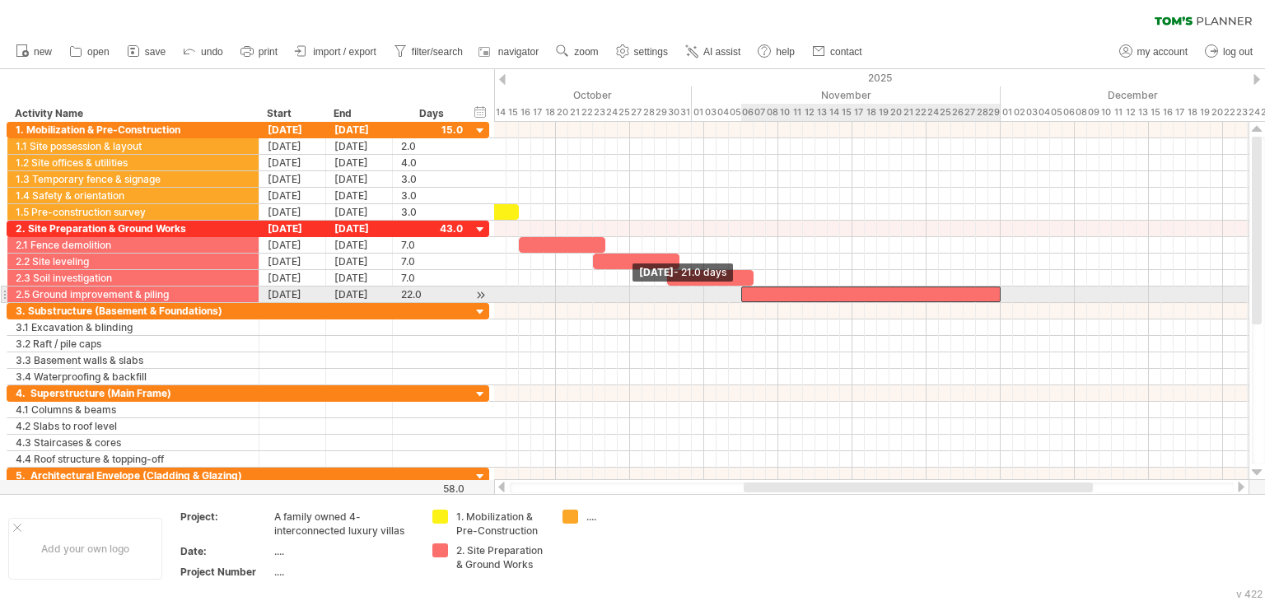
drag, startPoint x: 730, startPoint y: 294, endPoint x: 740, endPoint y: 291, distance: 10.4
click at [740, 291] on span at bounding box center [741, 294] width 7 height 16
drag, startPoint x: 1000, startPoint y: 294, endPoint x: 1009, endPoint y: 292, distance: 9.2
click at [1009, 292] on span at bounding box center [1007, 294] width 7 height 16
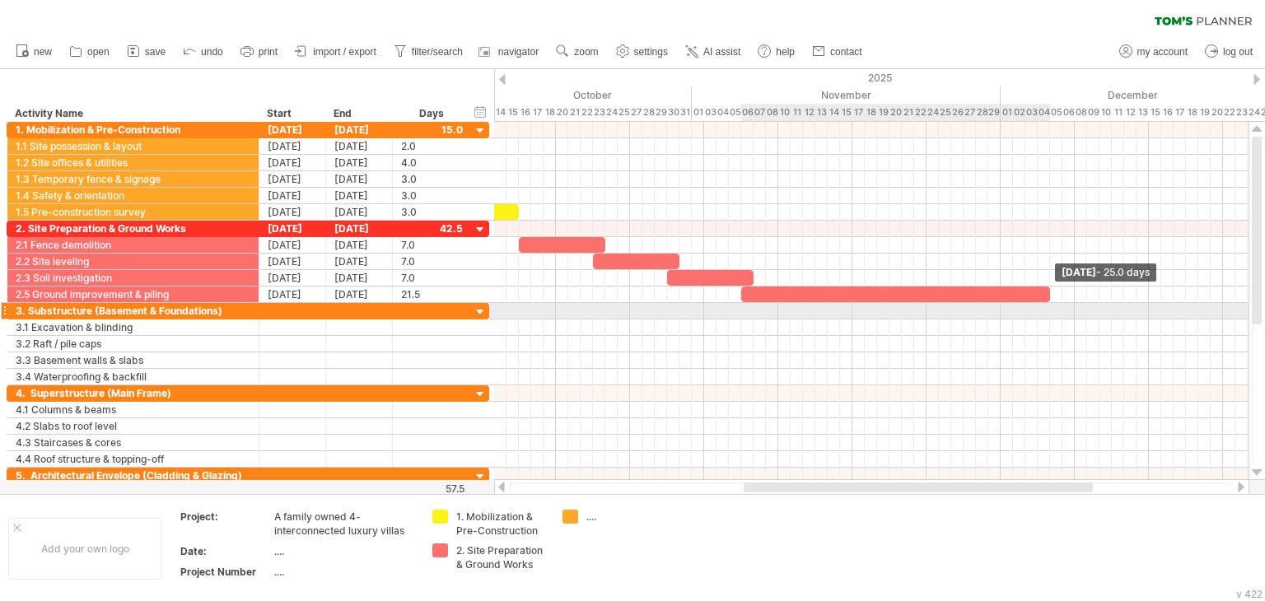
drag, startPoint x: 1004, startPoint y: 294, endPoint x: 1047, endPoint y: 305, distance: 45.1
click at [1047, 305] on div "[DATE] - 25.0 days [DATE] - 21.0 days" at bounding box center [871, 301] width 754 height 358
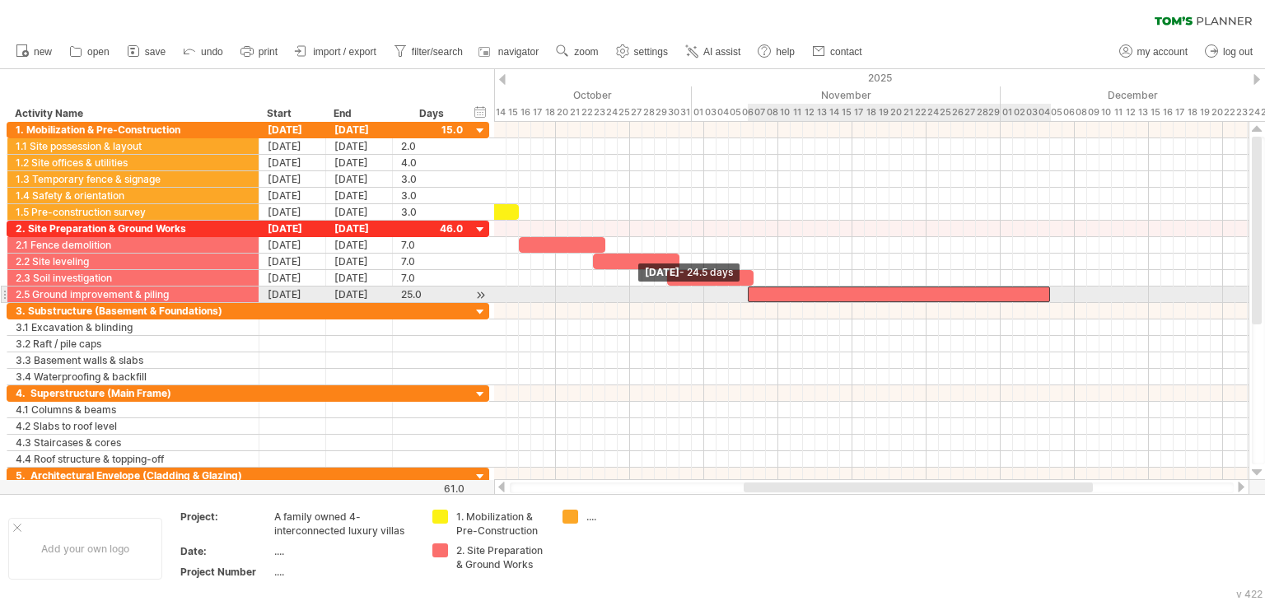
click at [745, 289] on span at bounding box center [747, 294] width 7 height 16
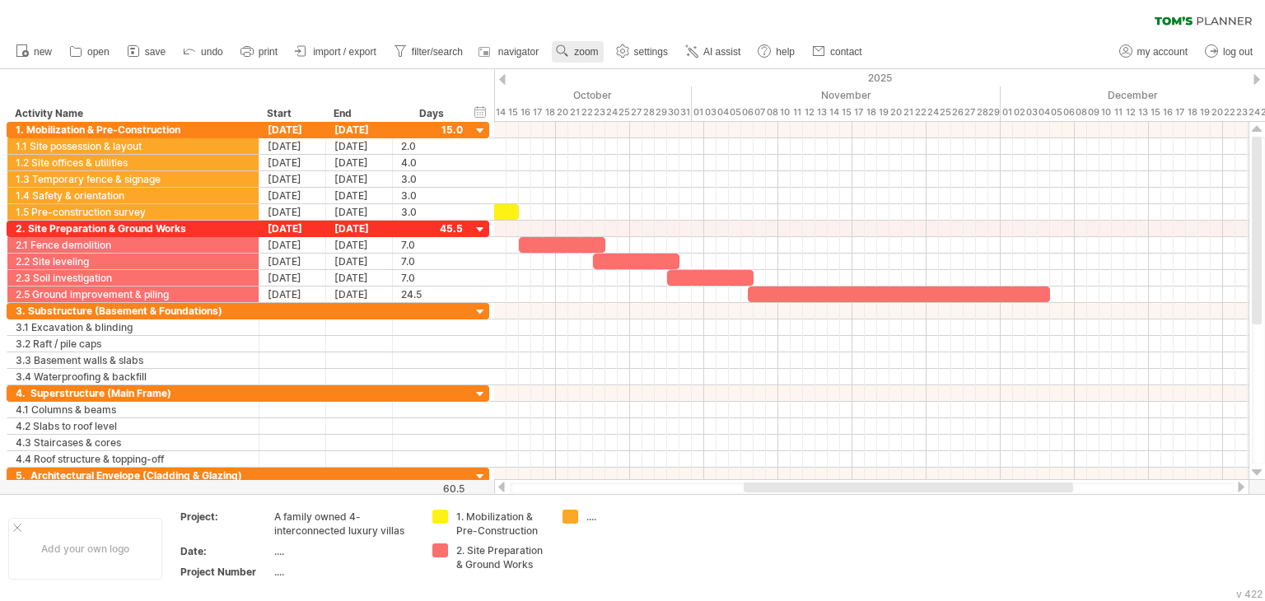
click at [583, 58] on link "zoom" at bounding box center [577, 51] width 51 height 21
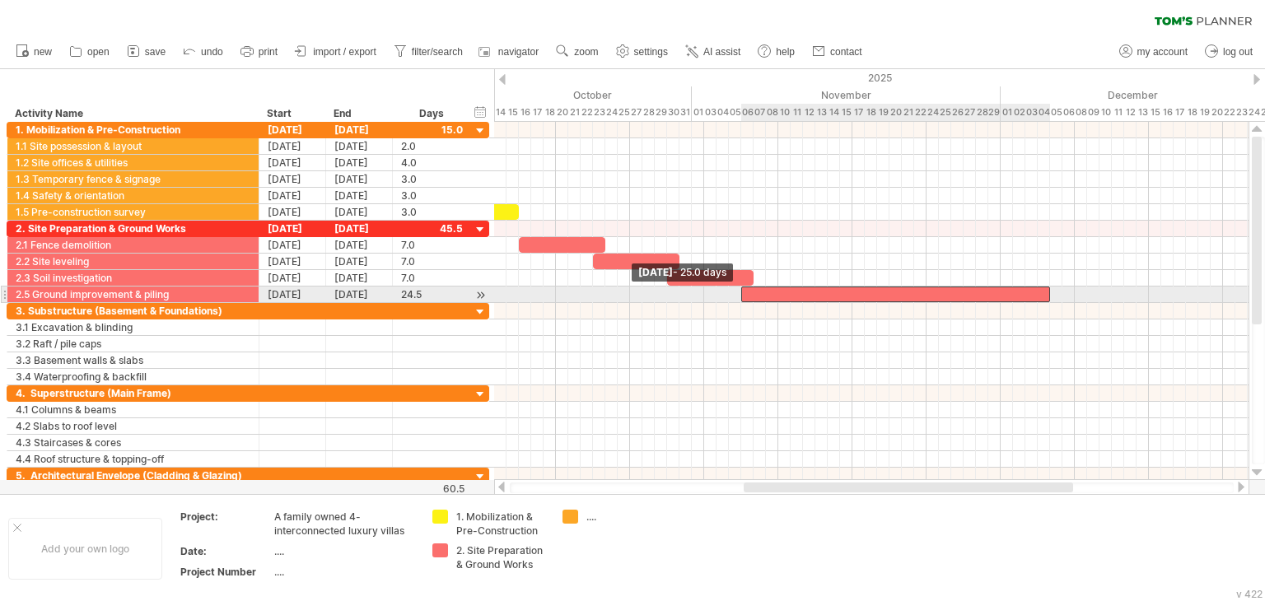
click at [741, 289] on span at bounding box center [741, 294] width 7 height 16
drag, startPoint x: 1047, startPoint y: 294, endPoint x: 1032, endPoint y: 293, distance: 14.8
click at [1032, 293] on div at bounding box center [889, 294] width 296 height 16
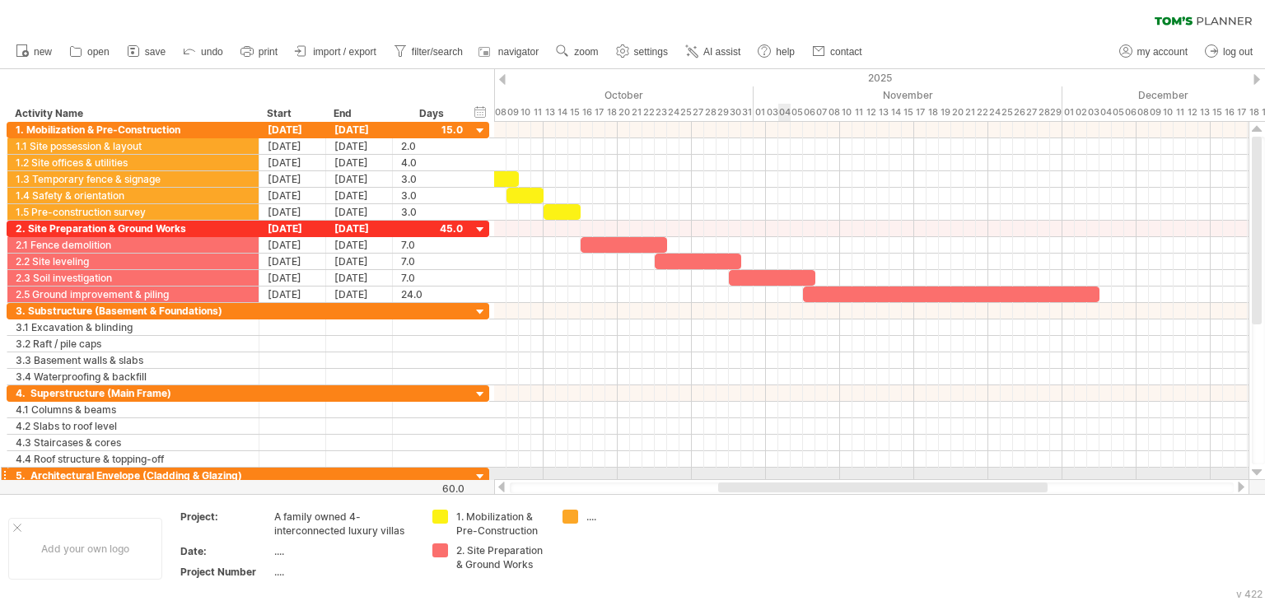
drag, startPoint x: 808, startPoint y: 490, endPoint x: 784, endPoint y: 468, distance: 32.1
click at [784, 468] on div "Trying to reach [DOMAIN_NAME] Connected again... 0% clear filter new" at bounding box center [632, 300] width 1265 height 601
drag, startPoint x: 886, startPoint y: 494, endPoint x: 915, endPoint y: 489, distance: 30.0
click at [915, 489] on div "Trying to reach [DOMAIN_NAME] Connected again... 0% clear filter new" at bounding box center [632, 300] width 1265 height 601
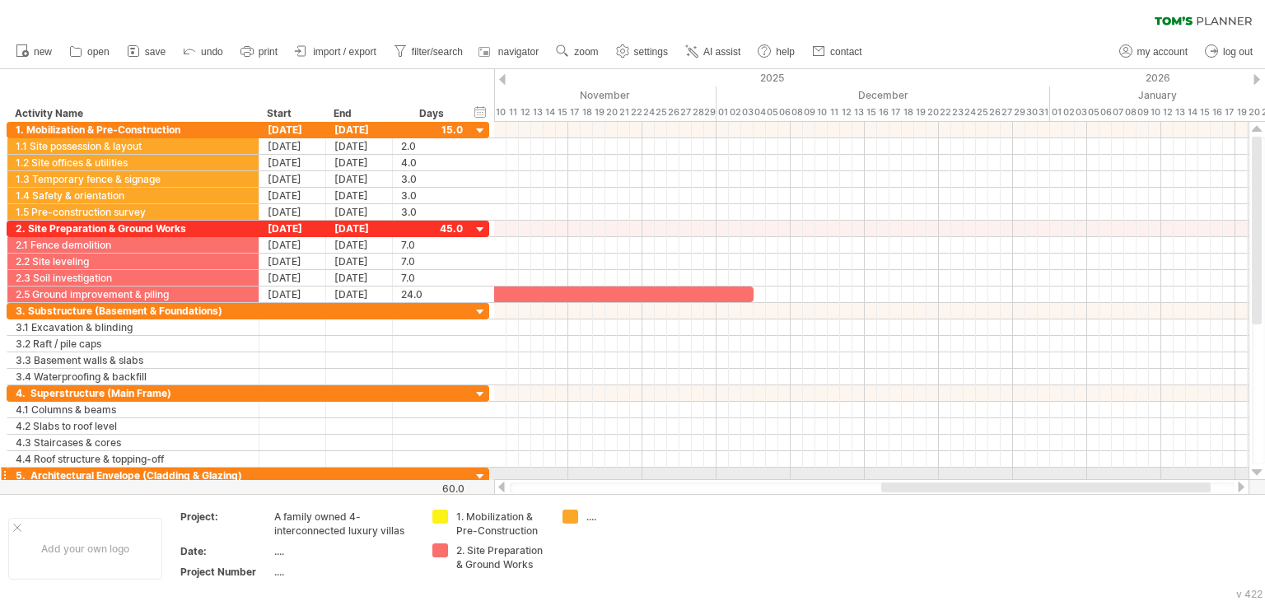
drag, startPoint x: 915, startPoint y: 487, endPoint x: 1071, endPoint y: 478, distance: 155.9
click at [1071, 479] on div at bounding box center [871, 487] width 755 height 16
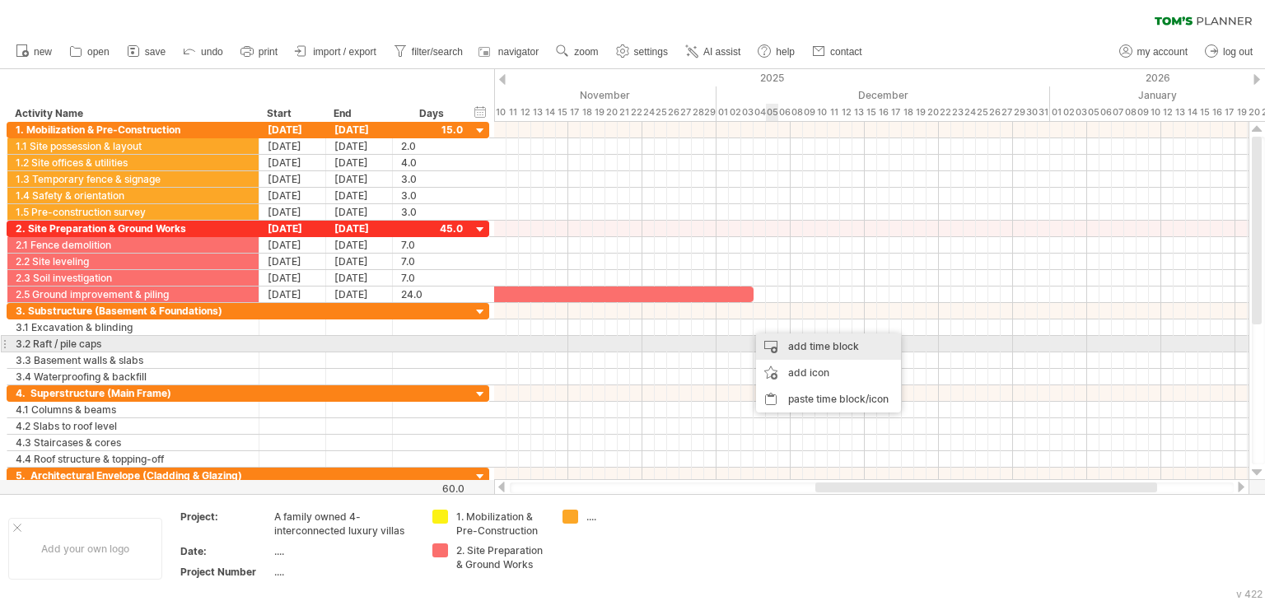
click at [812, 342] on div "add time block" at bounding box center [828, 346] width 145 height 26
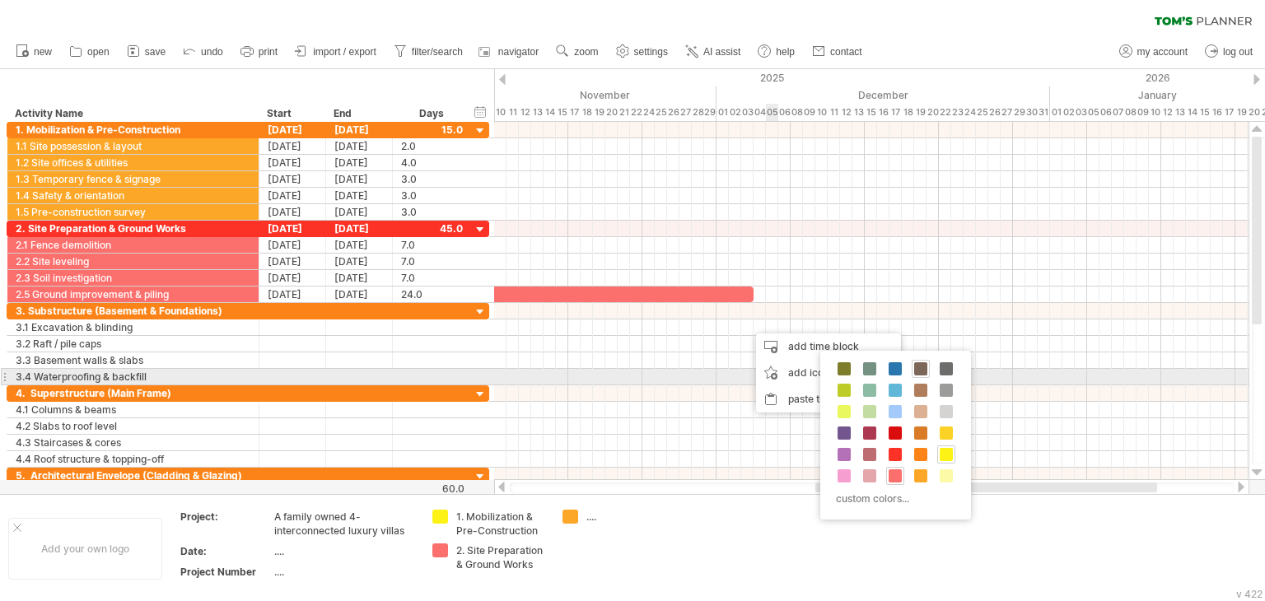
click at [914, 371] on span at bounding box center [920, 368] width 13 height 13
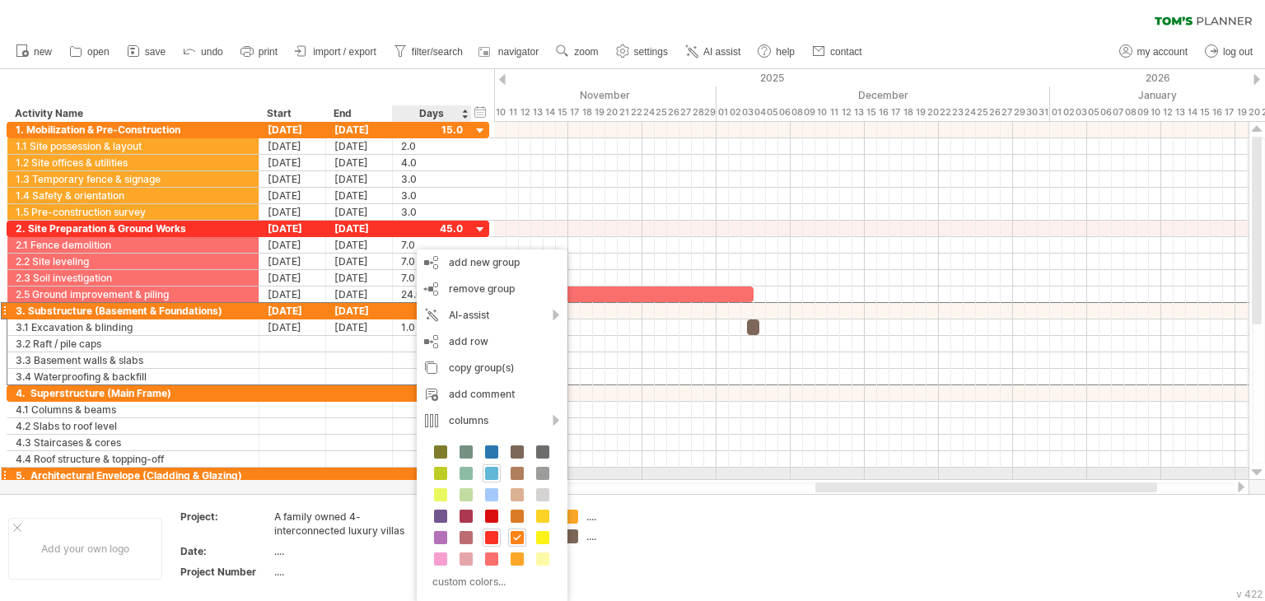
click at [488, 478] on span at bounding box center [491, 473] width 13 height 13
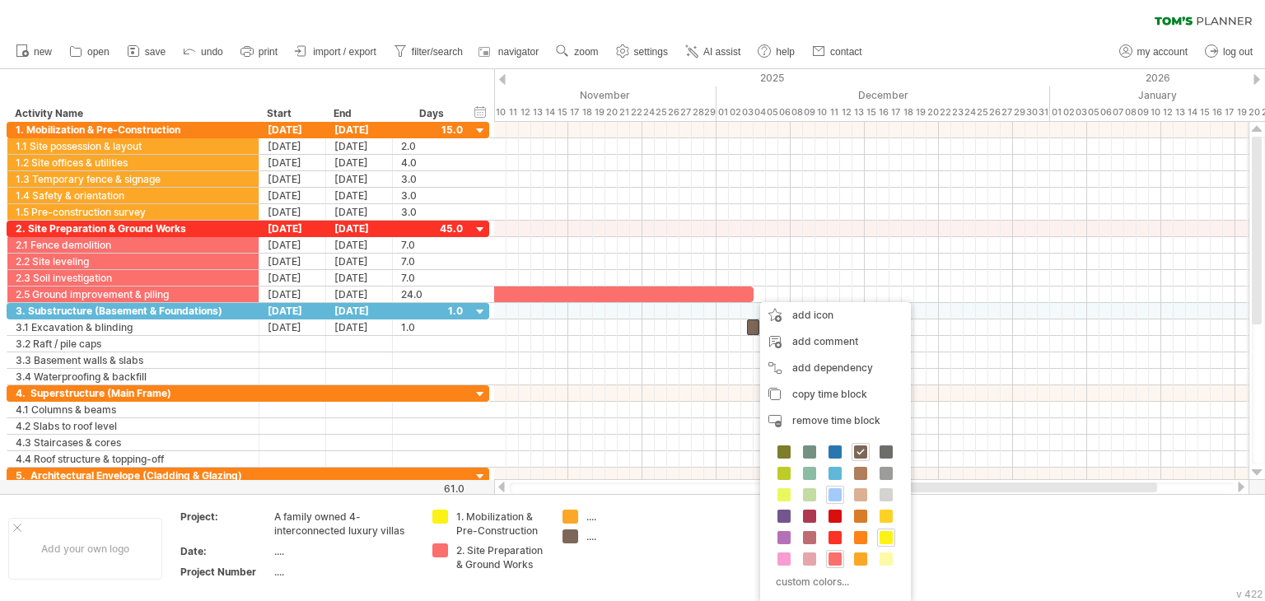
click at [833, 491] on span at bounding box center [834, 494] width 13 height 13
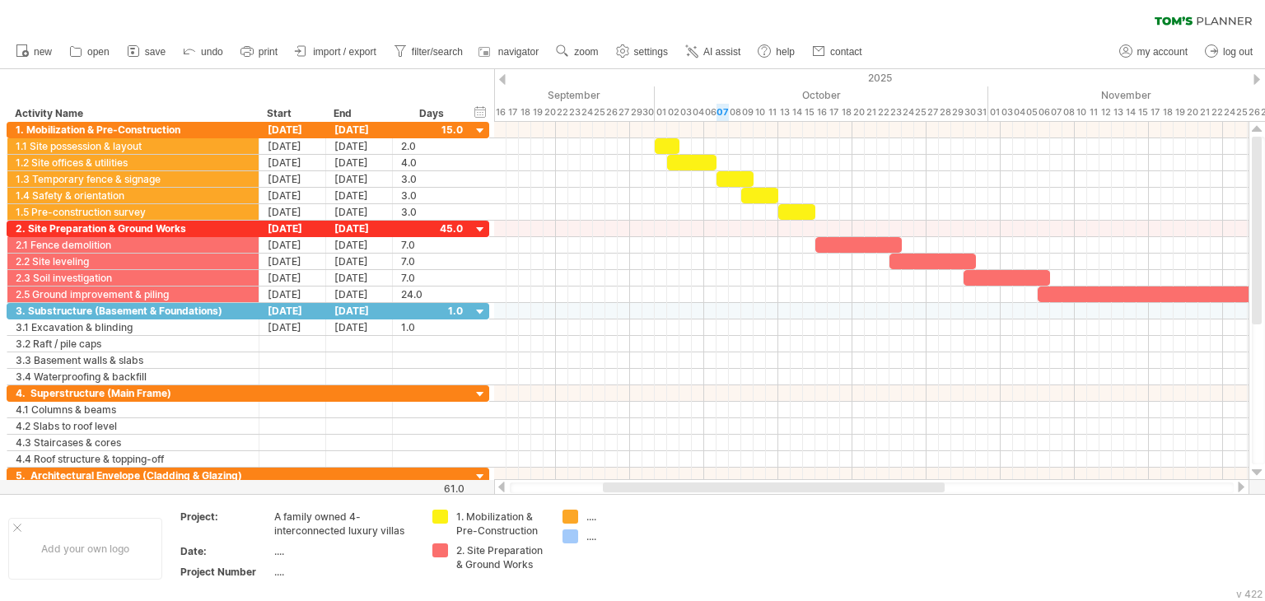
drag, startPoint x: 821, startPoint y: 488, endPoint x: 615, endPoint y: 490, distance: 205.8
click at [615, 490] on div at bounding box center [774, 487] width 342 height 10
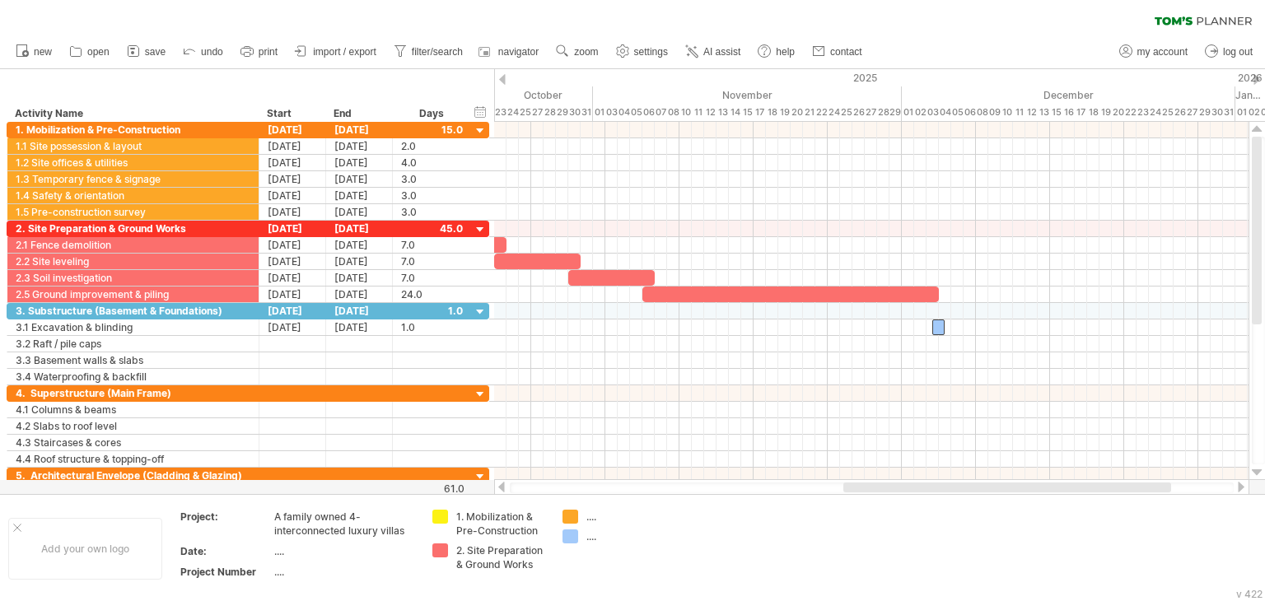
drag, startPoint x: 784, startPoint y: 487, endPoint x: 942, endPoint y: 487, distance: 158.1
click at [942, 487] on div at bounding box center [1007, 487] width 328 height 10
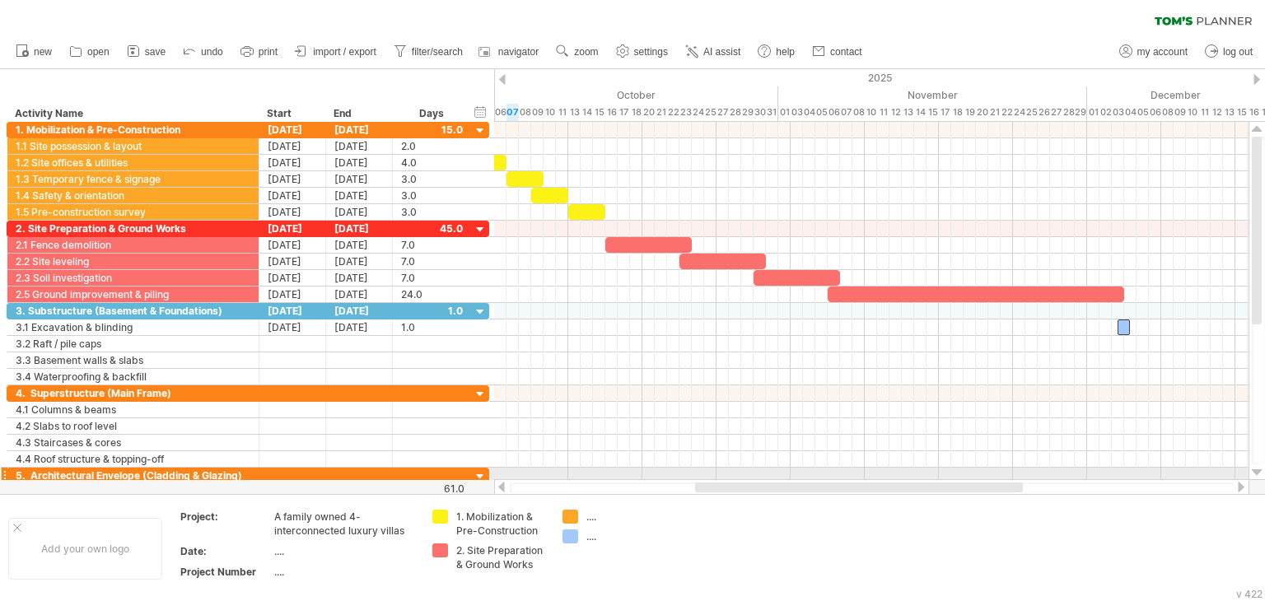
drag, startPoint x: 873, startPoint y: 491, endPoint x: 797, endPoint y: 479, distance: 76.6
click at [797, 479] on div at bounding box center [871, 487] width 755 height 16
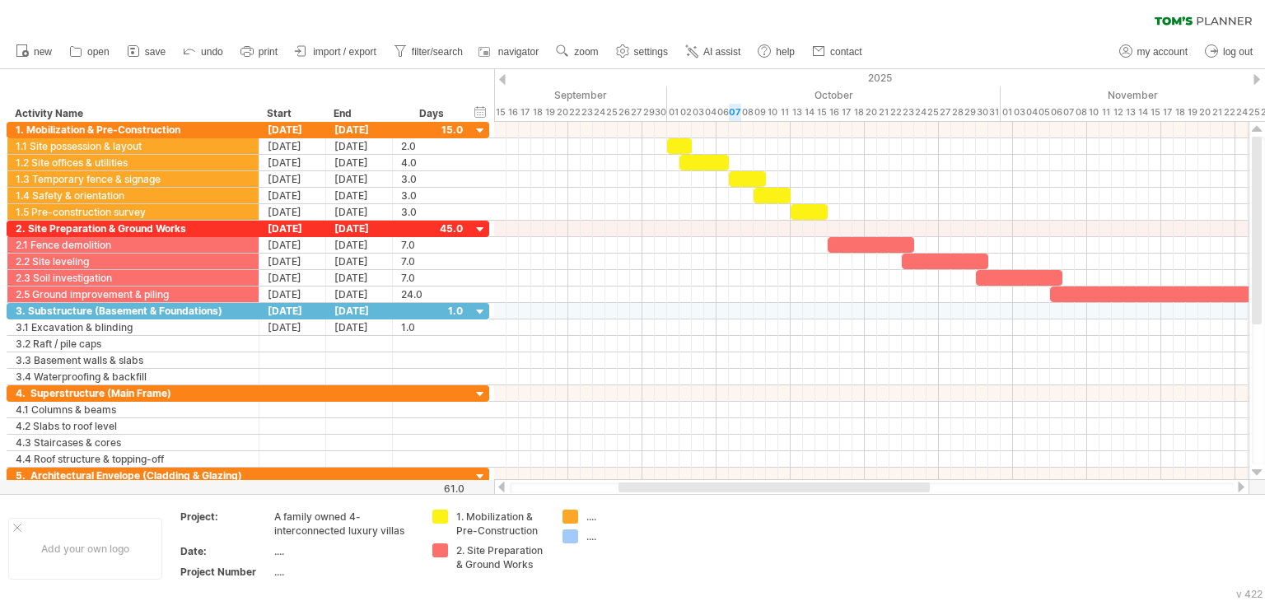
drag, startPoint x: 780, startPoint y: 488, endPoint x: 674, endPoint y: 487, distance: 106.2
click at [674, 487] on div at bounding box center [773, 487] width 311 height 10
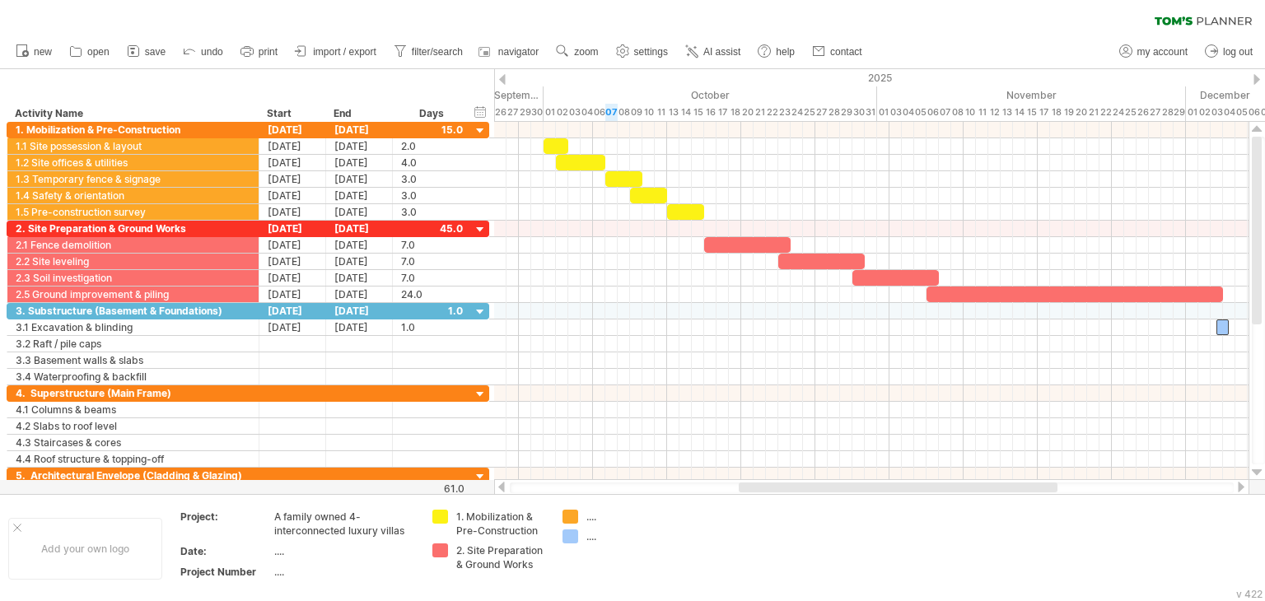
drag, startPoint x: 732, startPoint y: 487, endPoint x: 791, endPoint y: 491, distance: 59.4
click at [791, 491] on div at bounding box center [897, 487] width 319 height 10
